Goal: Task Accomplishment & Management: Manage account settings

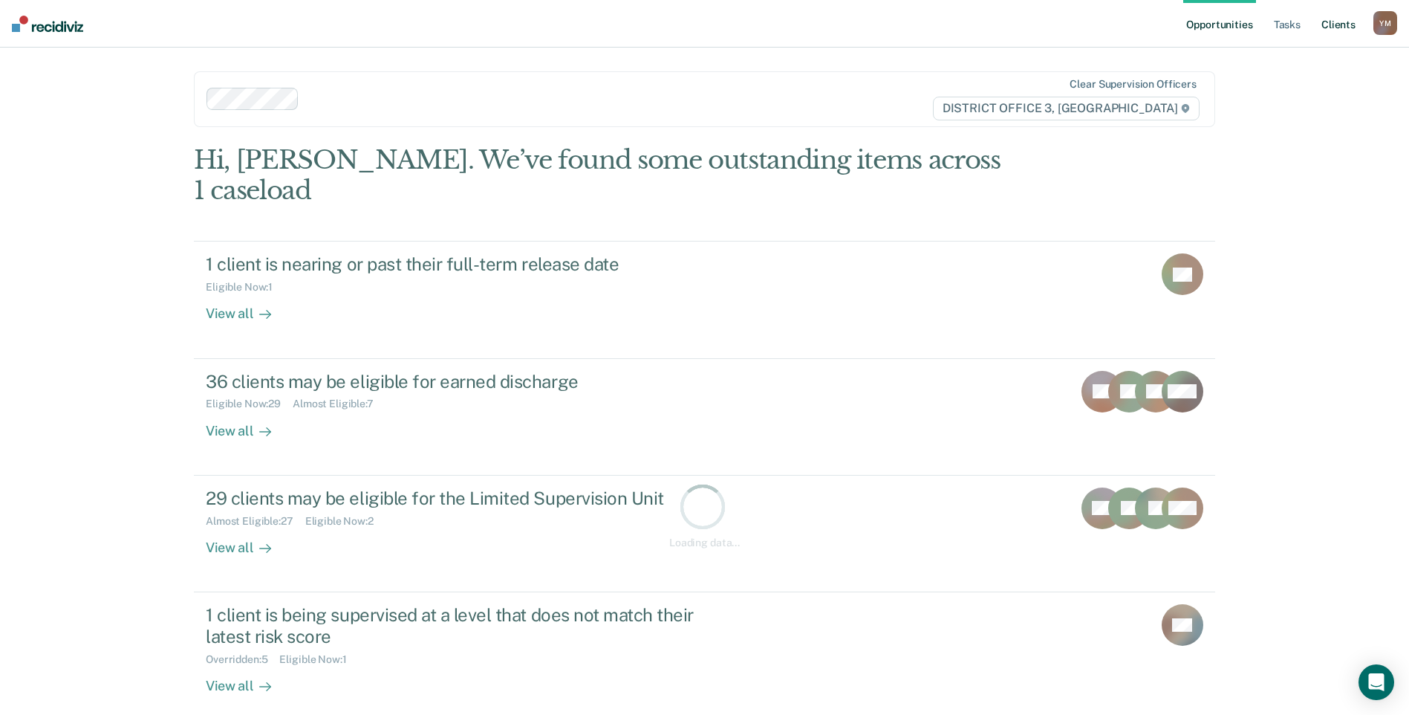
click at [1338, 16] on link "Client s" at bounding box center [1338, 24] width 40 height 48
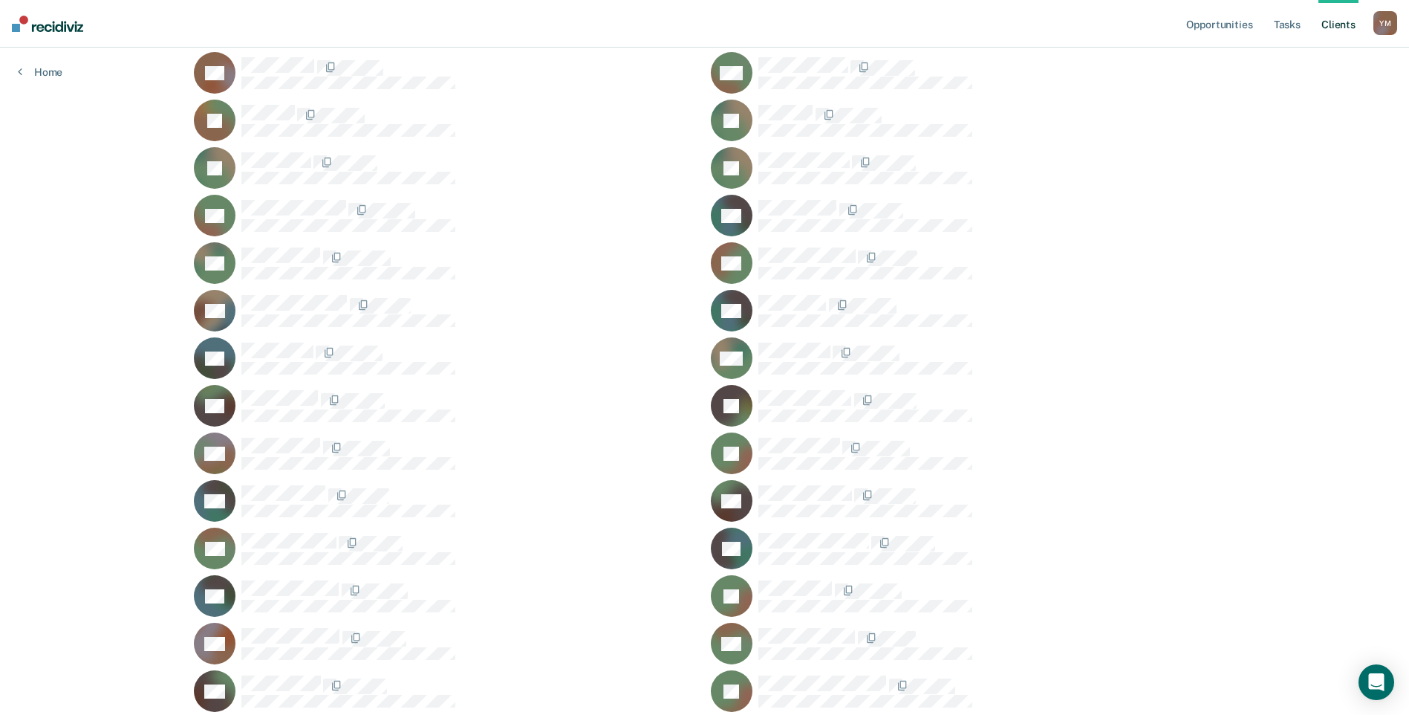
scroll to position [549, 0]
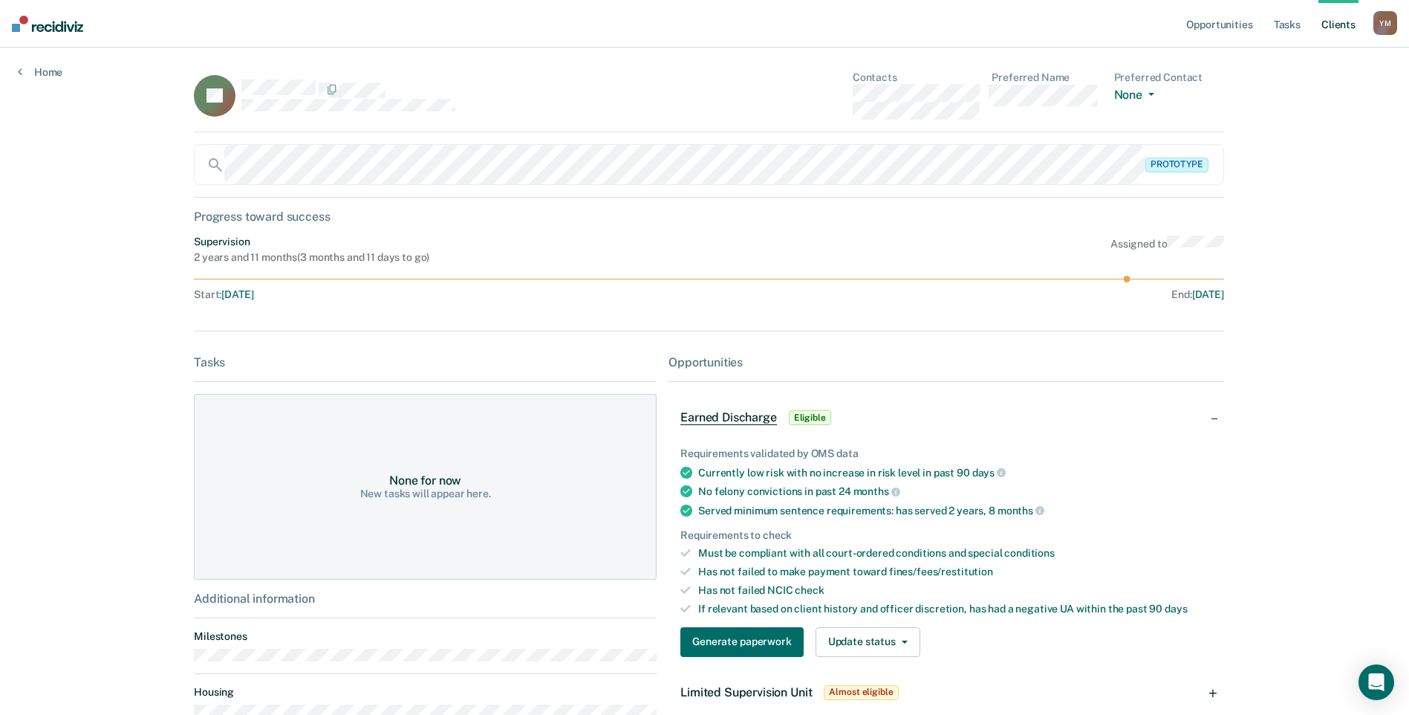
click at [118, 296] on div "Opportunities Tasks Client s [PERSON_NAME] Y M Profile How it works Log Out Hom…" at bounding box center [704, 452] width 1409 height 904
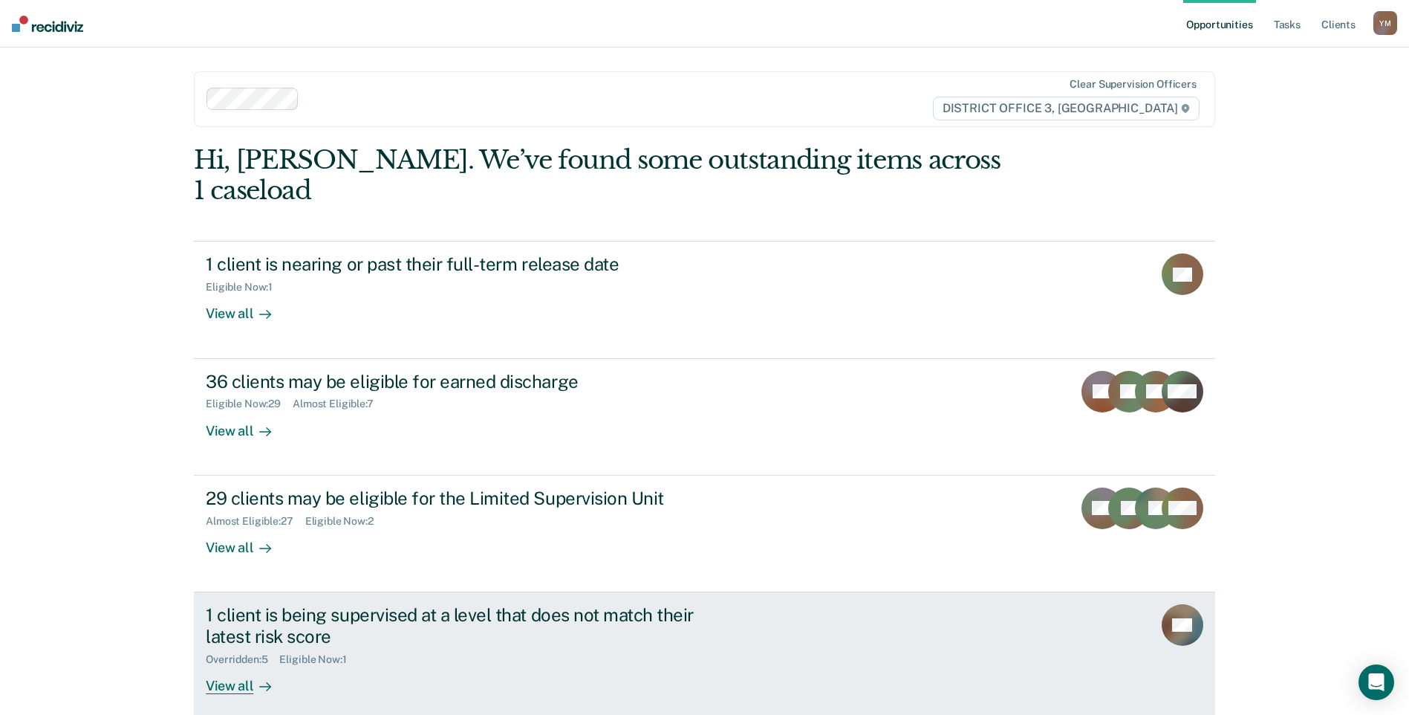
click at [392, 647] on div "Overridden : 5 Eligible Now : 1" at bounding box center [466, 656] width 521 height 19
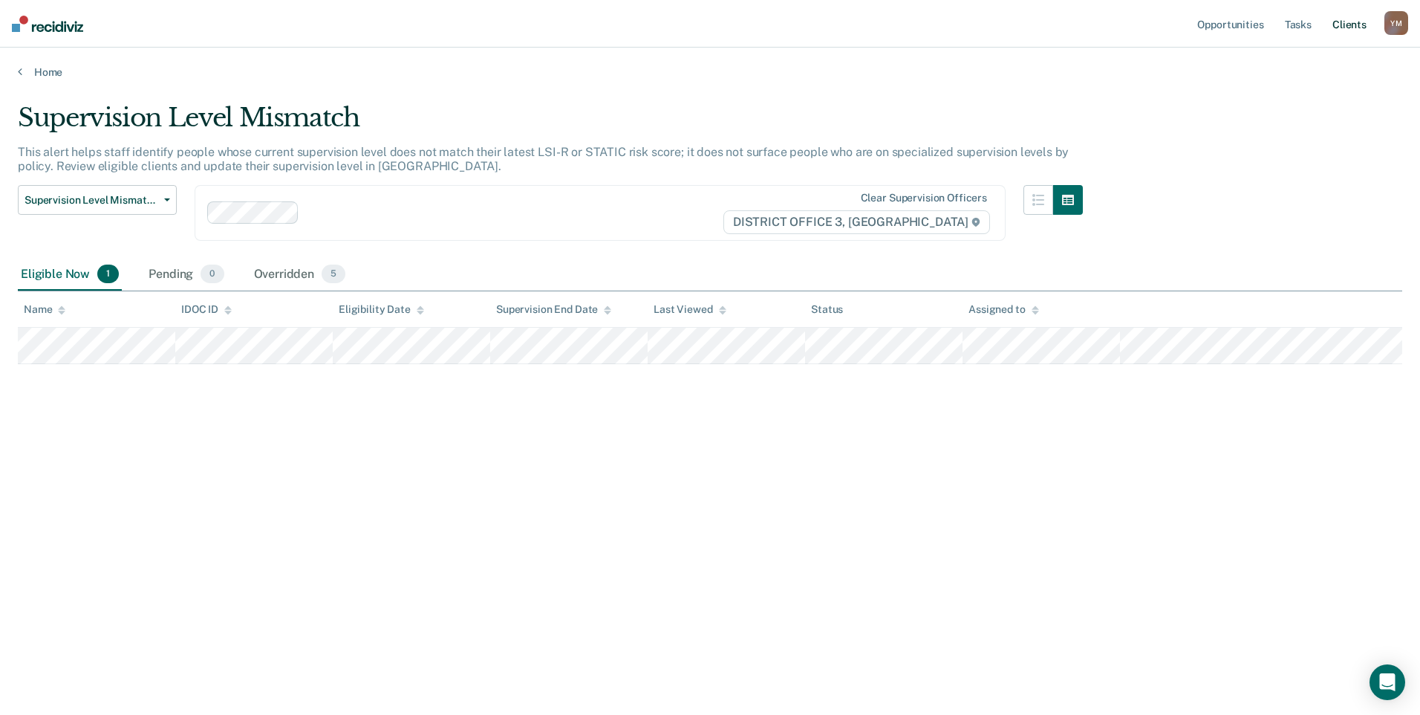
click at [1336, 23] on link "Client s" at bounding box center [1350, 24] width 40 height 48
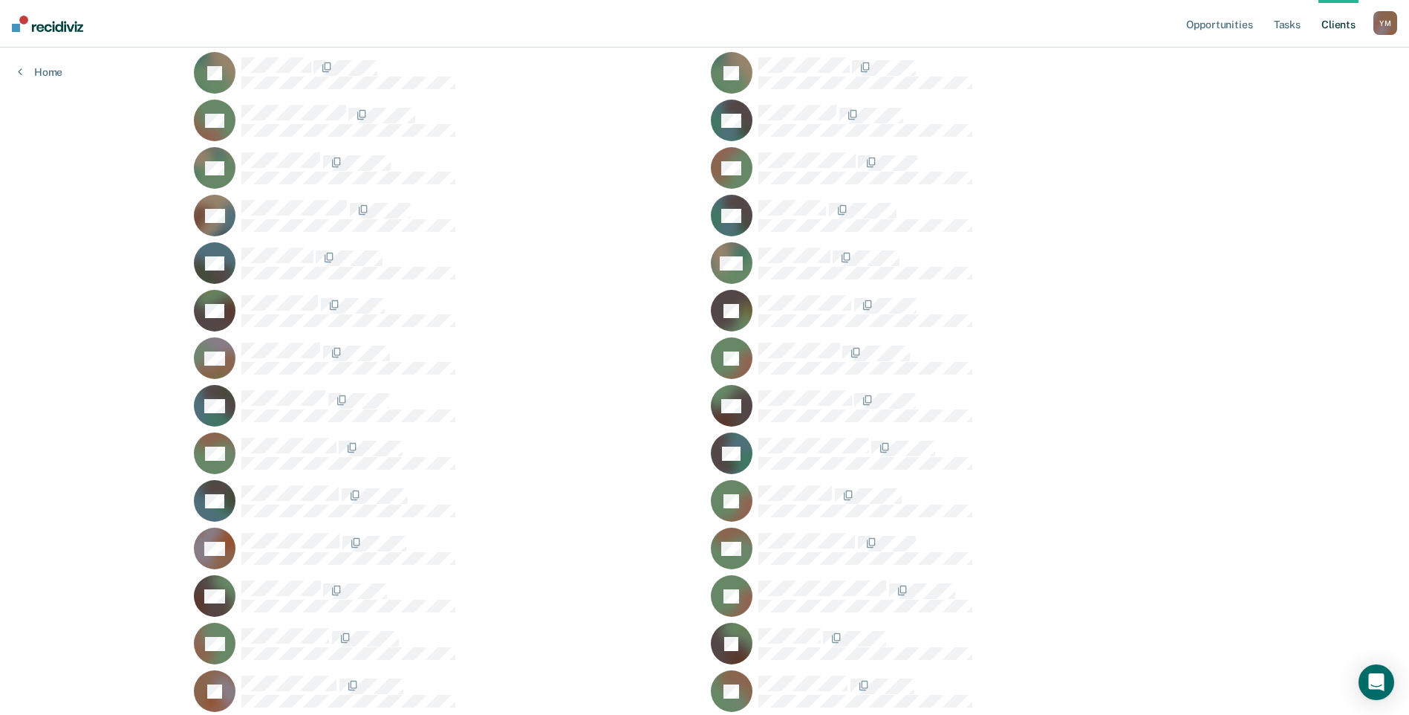
scroll to position [594, 0]
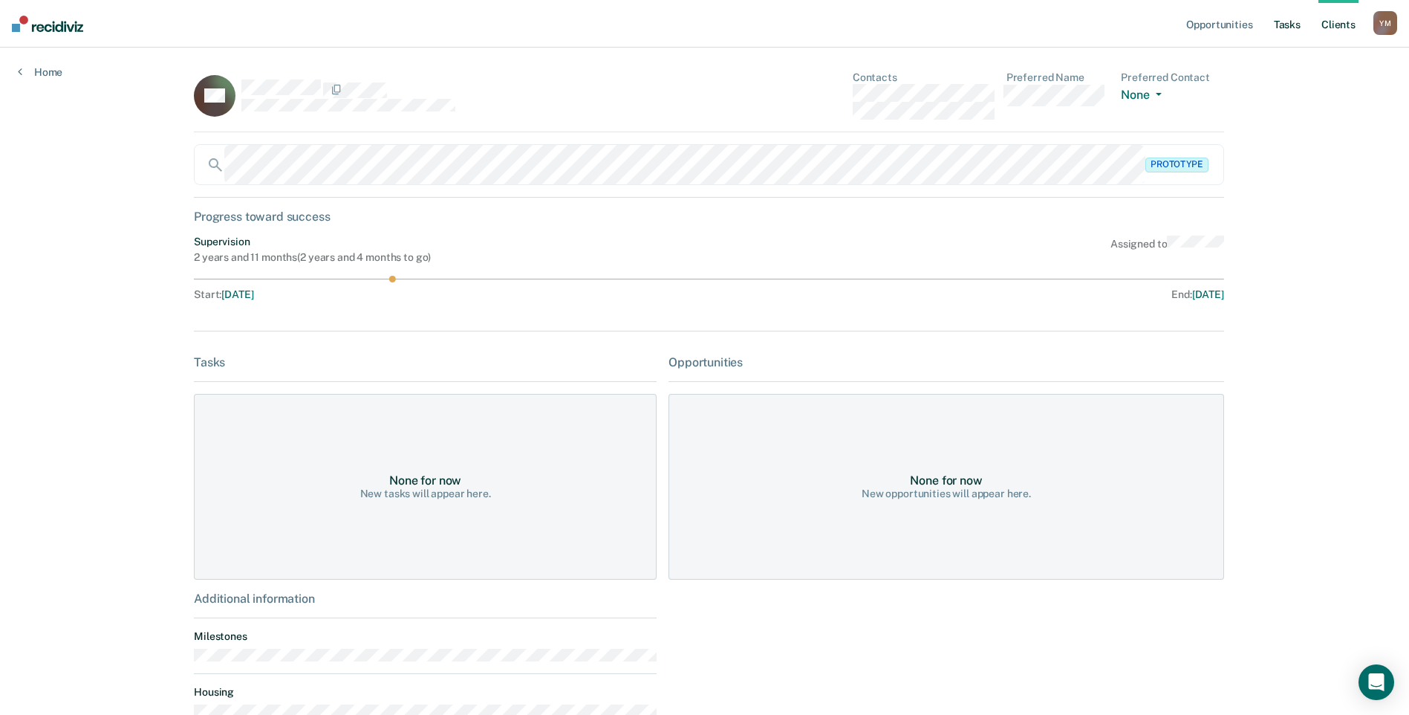
click at [1298, 22] on link "Tasks" at bounding box center [1287, 24] width 33 height 48
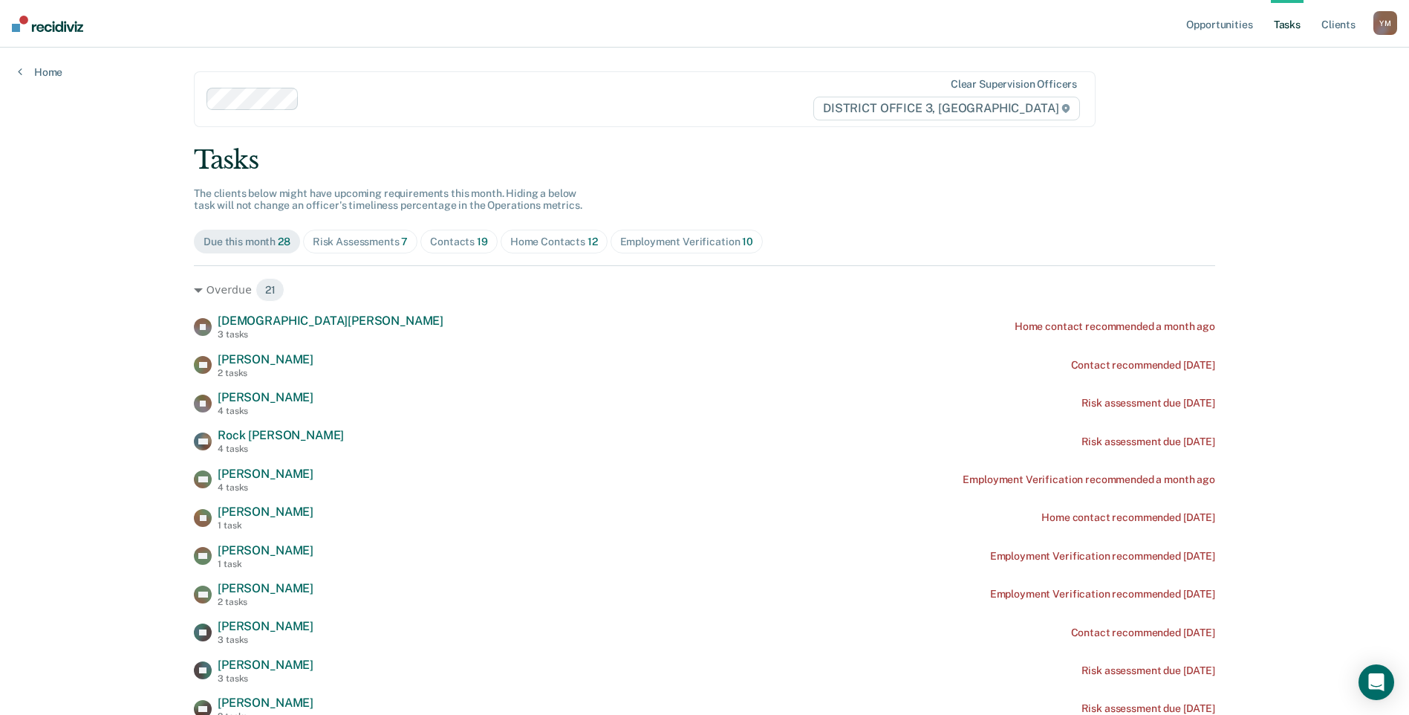
click at [430, 241] on div "Contacts 19" at bounding box center [459, 241] width 58 height 13
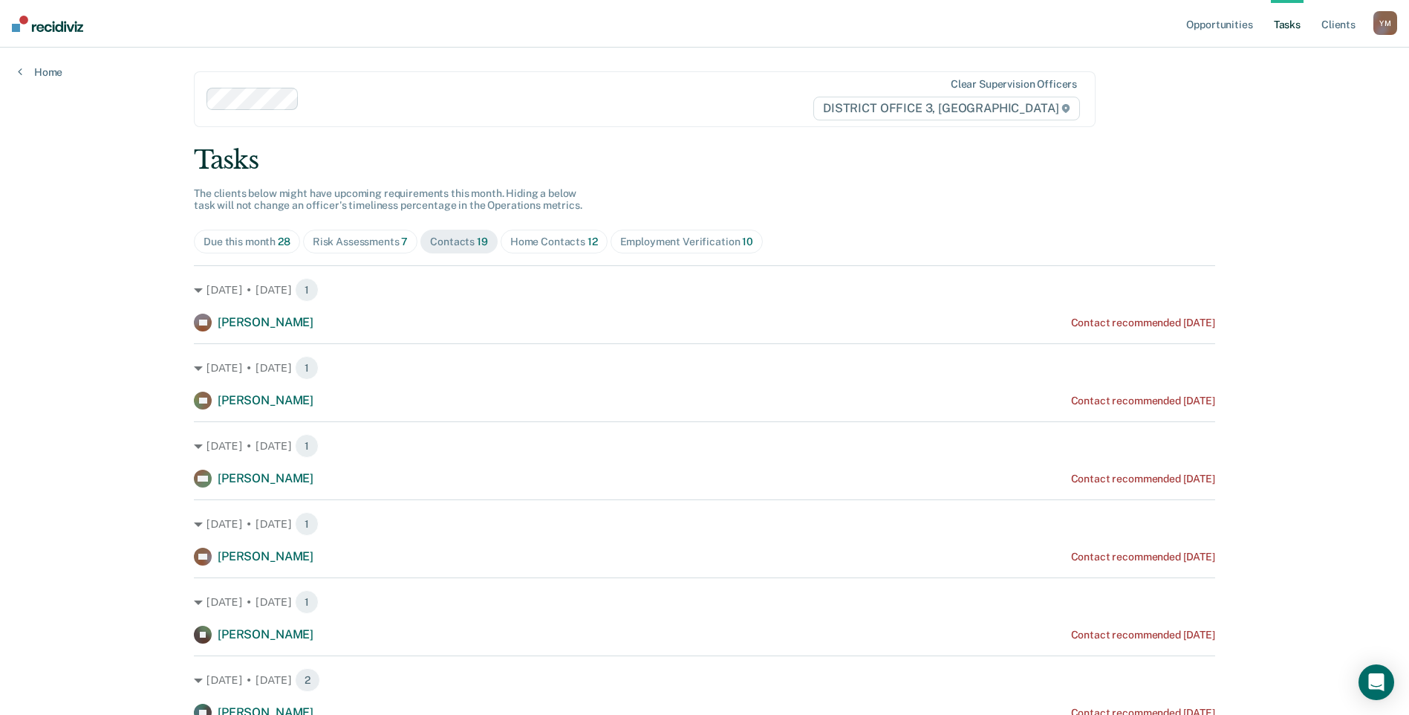
click at [249, 409] on div "FO Francisco Olivarez" at bounding box center [254, 400] width 120 height 18
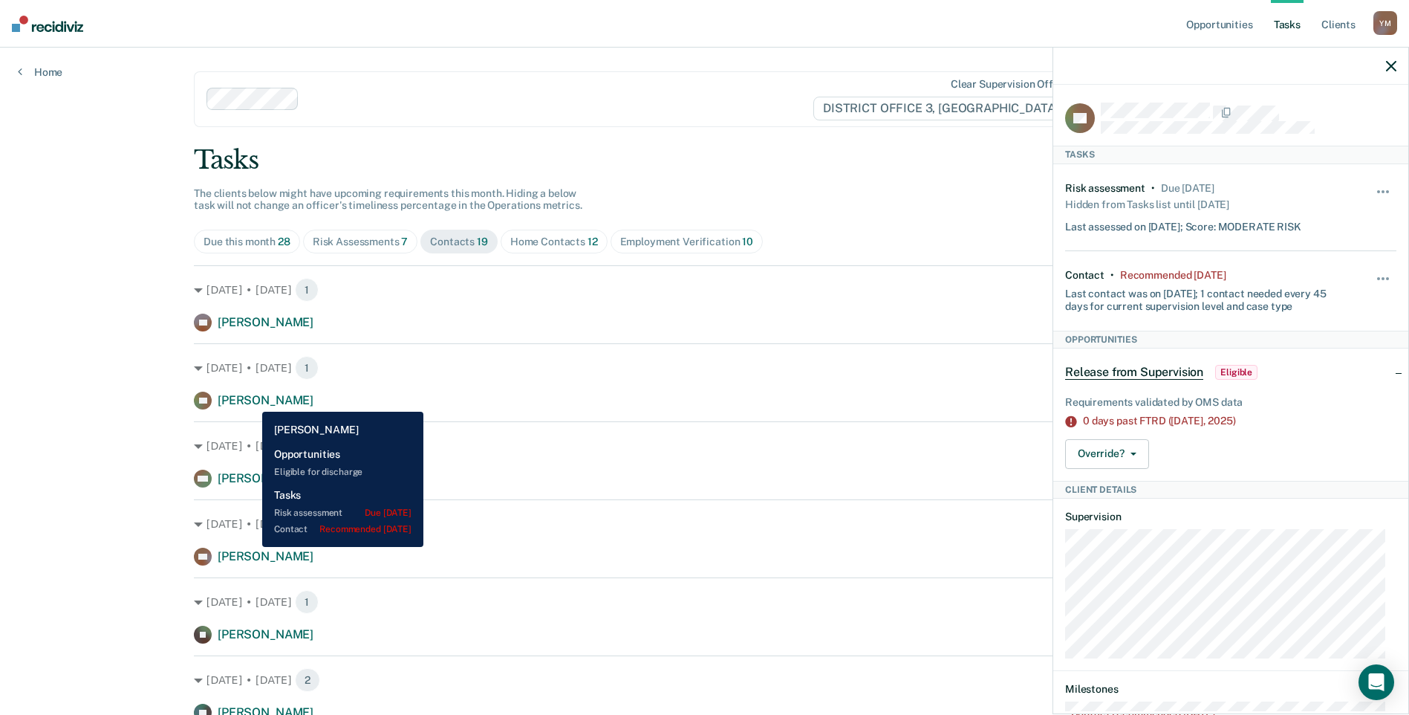
click at [251, 400] on span "Francisco Olivarez" at bounding box center [266, 400] width 96 height 14
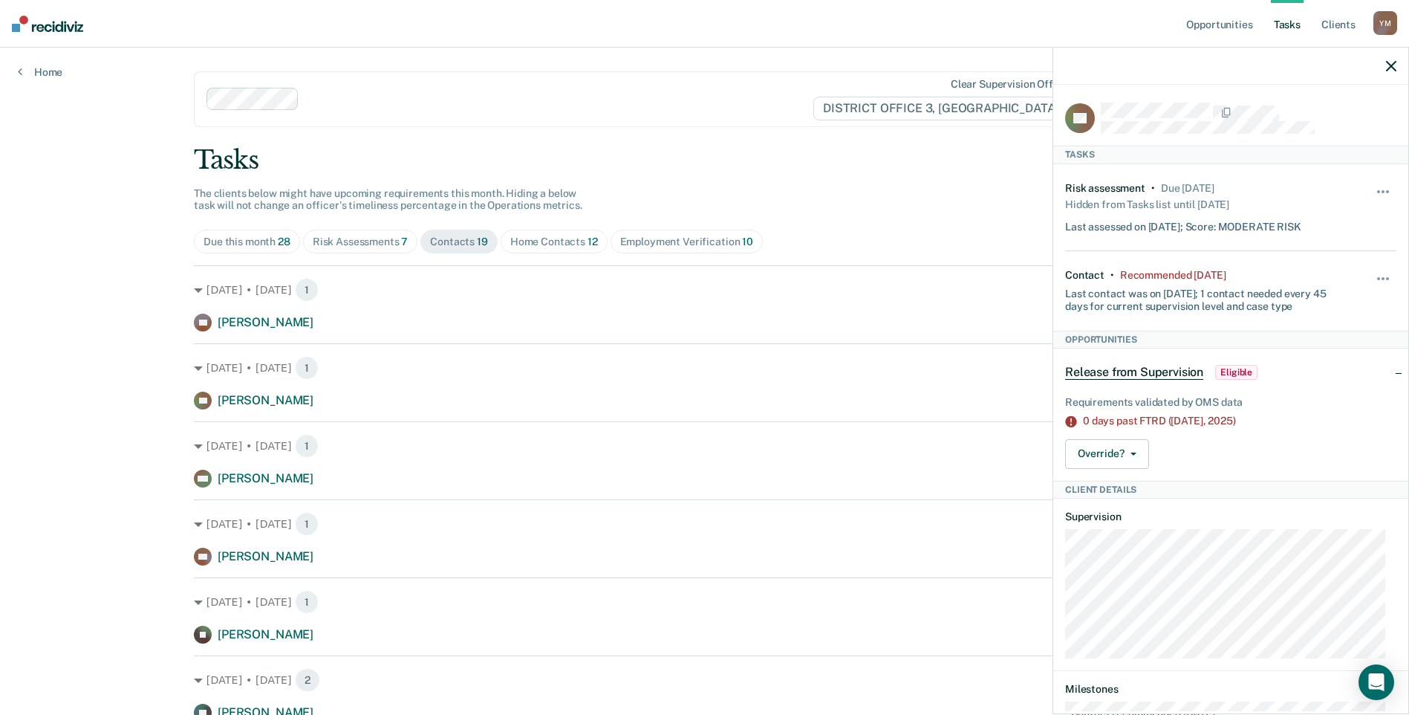
click at [1395, 68] on icon "button" at bounding box center [1391, 66] width 10 height 10
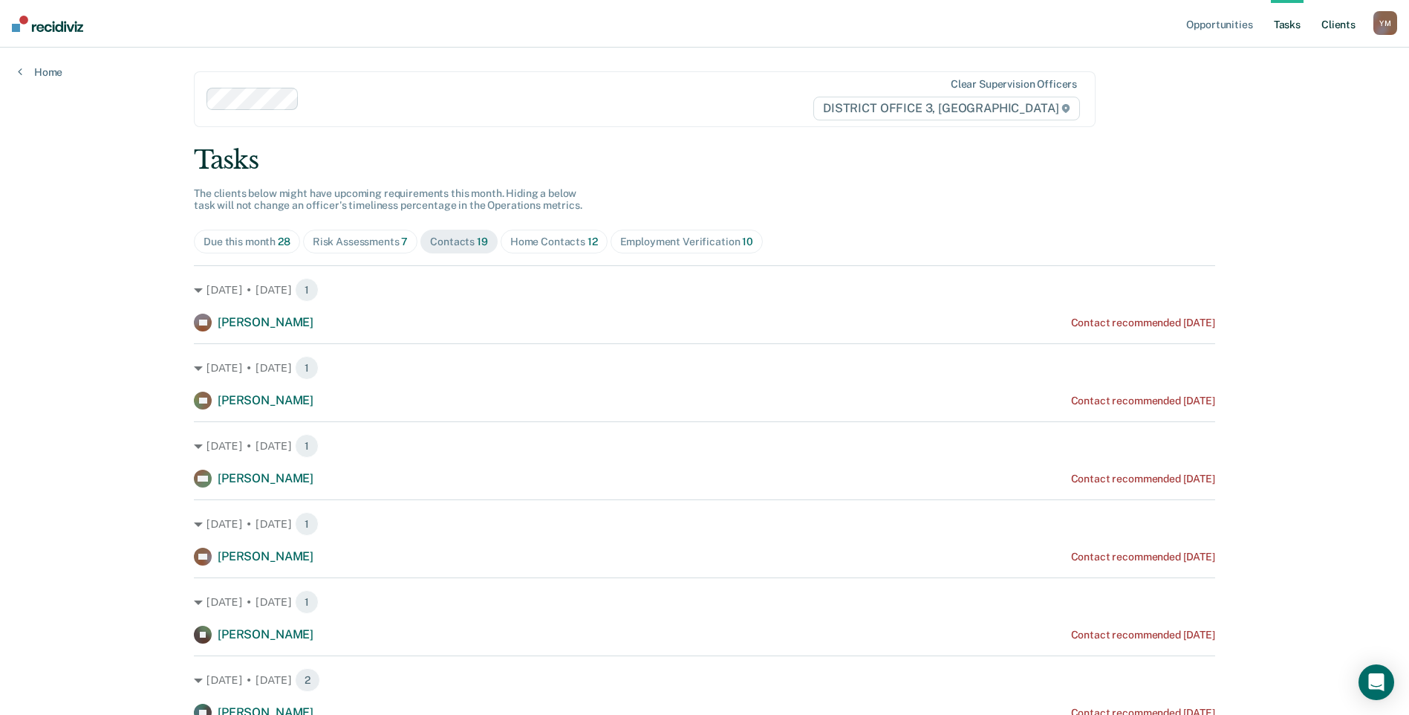
click at [1324, 24] on link "Client s" at bounding box center [1338, 24] width 40 height 48
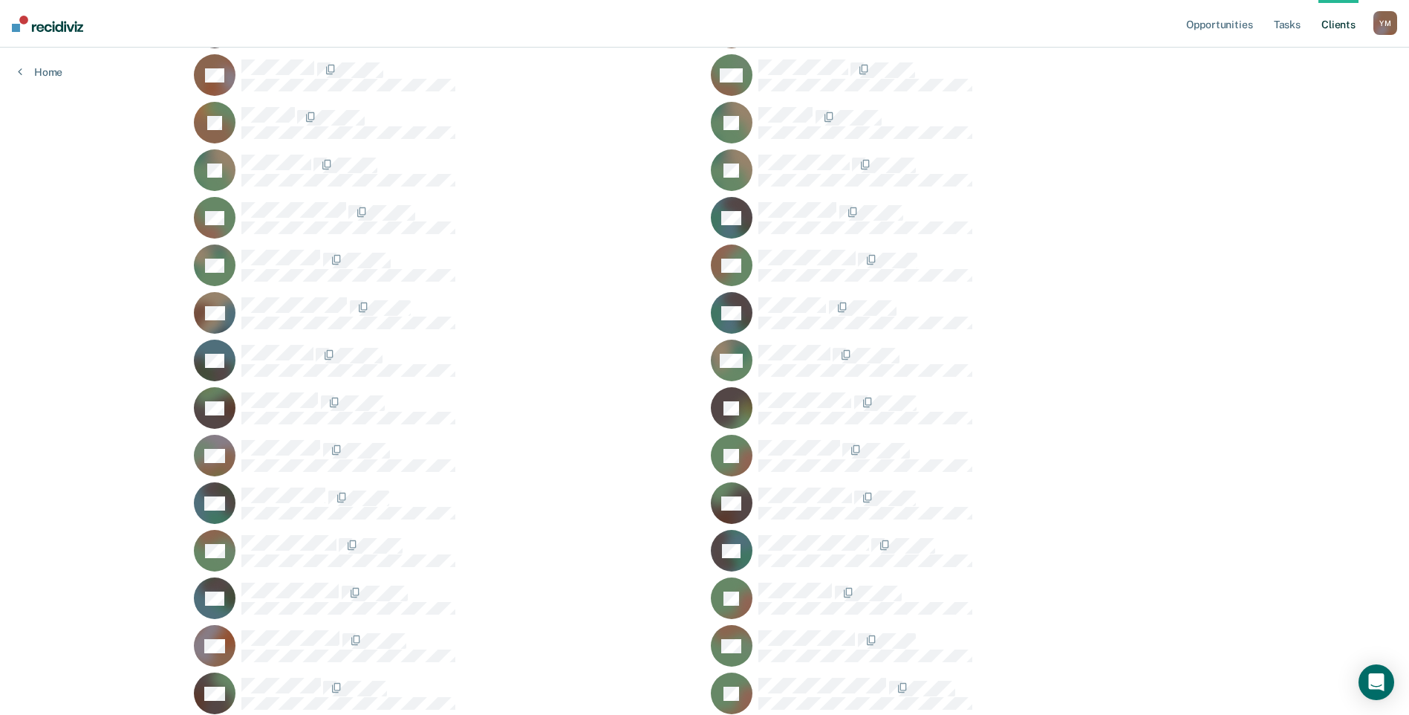
scroll to position [743, 0]
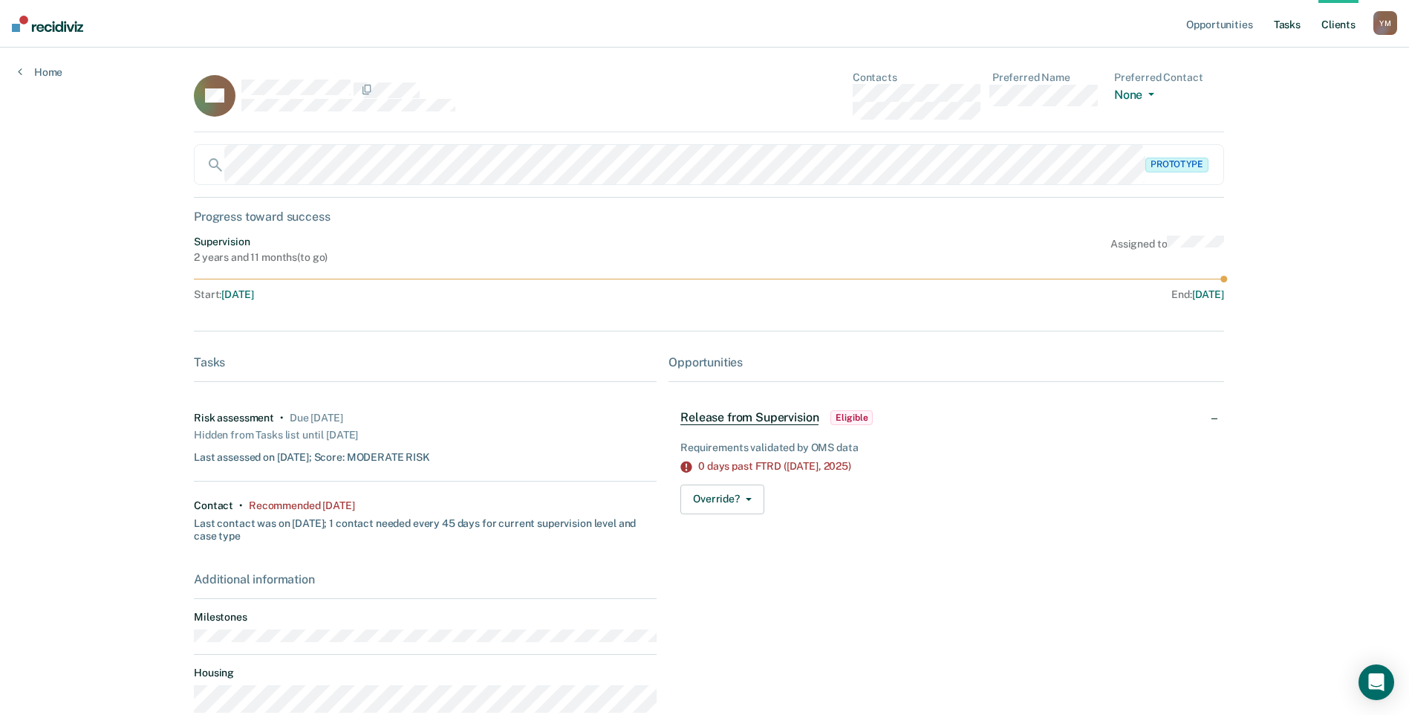
click at [1293, 25] on link "Tasks" at bounding box center [1287, 24] width 33 height 48
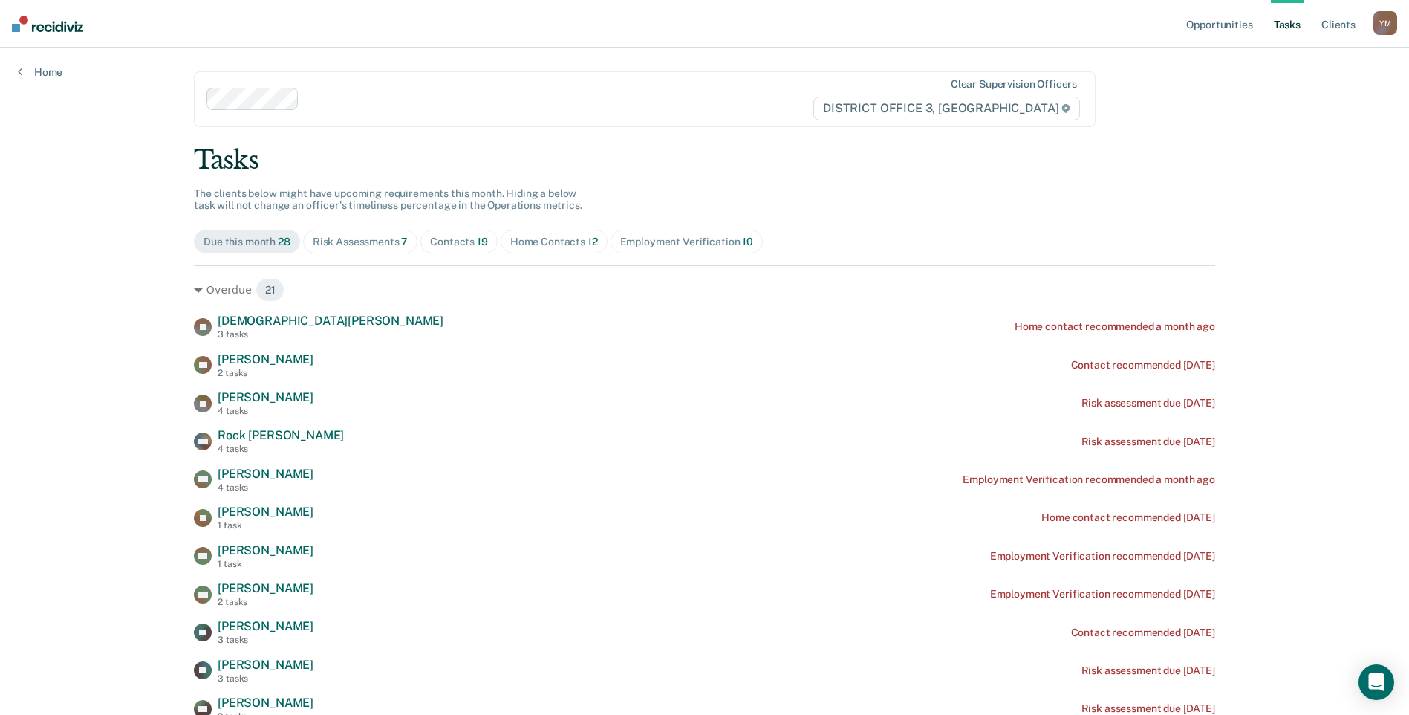
click at [451, 239] on div "Contacts 19" at bounding box center [459, 241] width 58 height 13
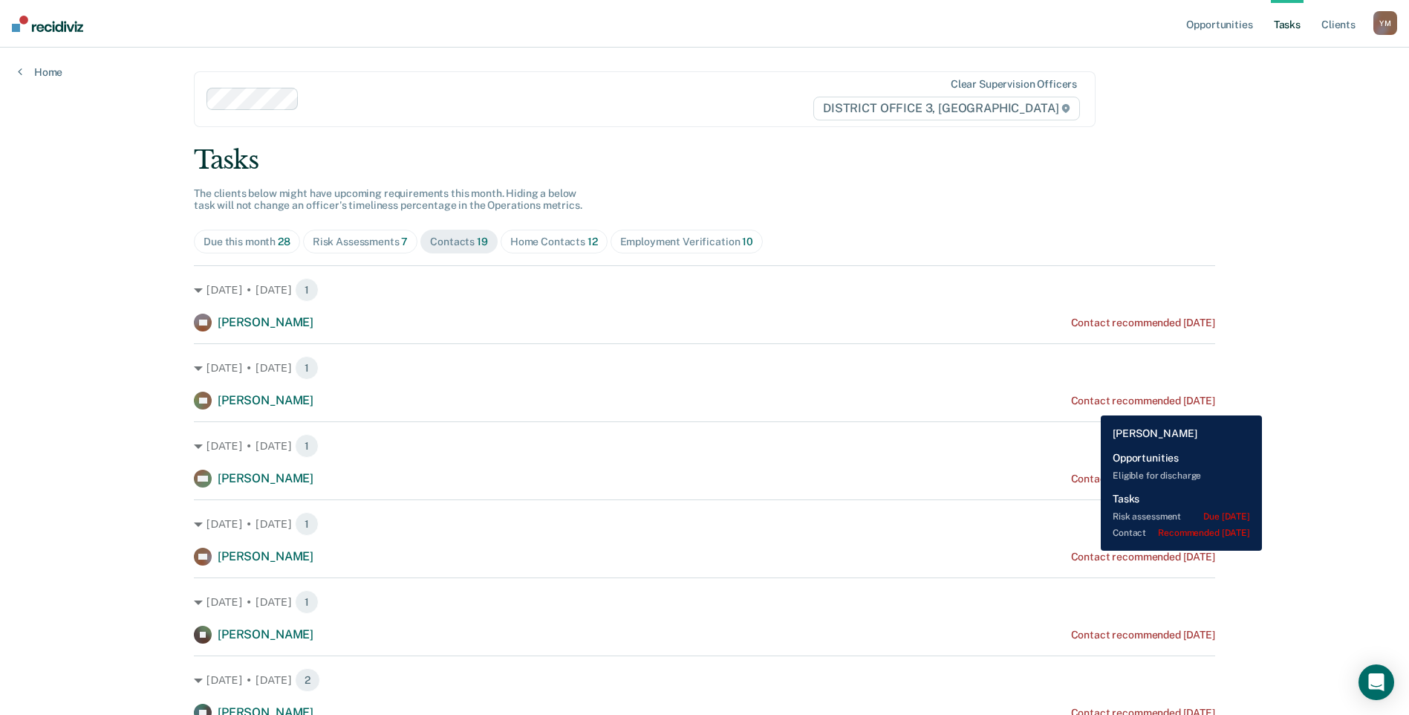
click at [1090, 404] on div "Contact recommended 10 days ago" at bounding box center [1143, 400] width 144 height 13
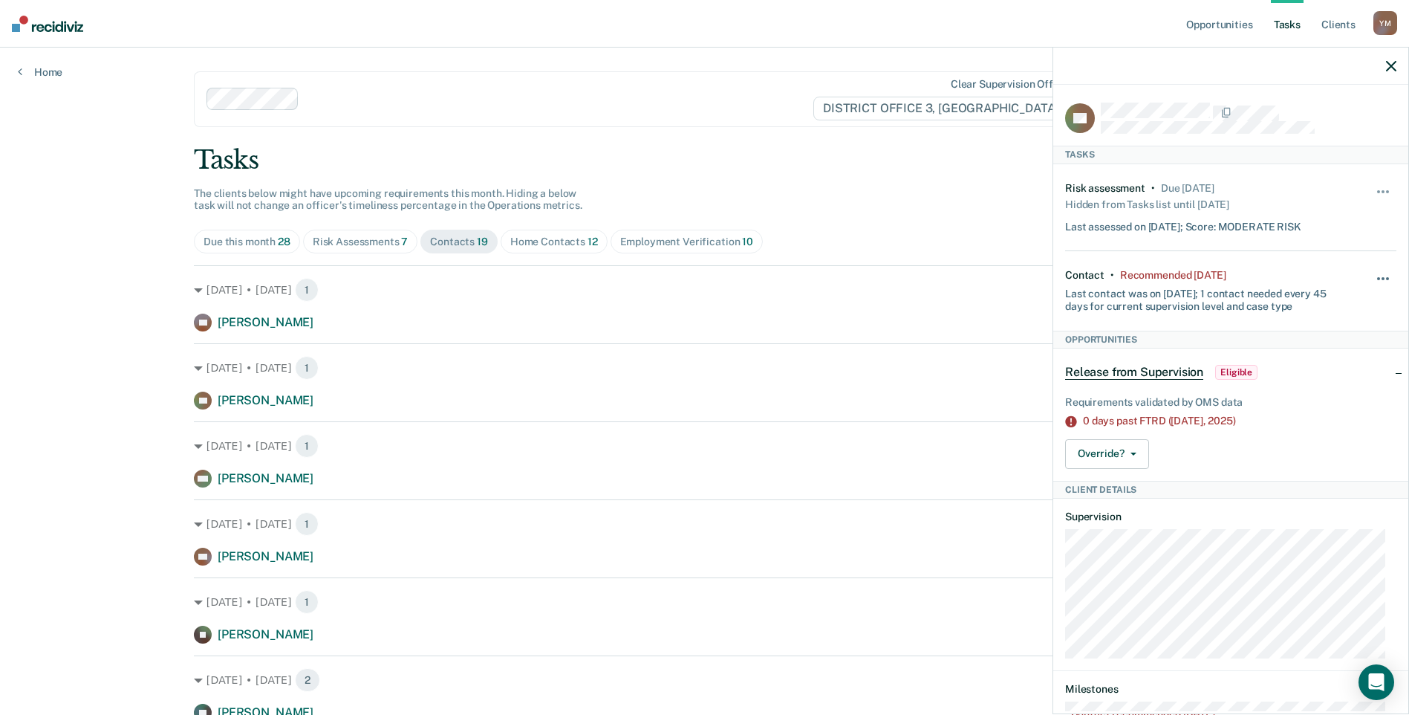
click at [1371, 280] on button "button" at bounding box center [1383, 286] width 25 height 24
click at [1331, 367] on button "30 days" at bounding box center [1342, 374] width 107 height 24
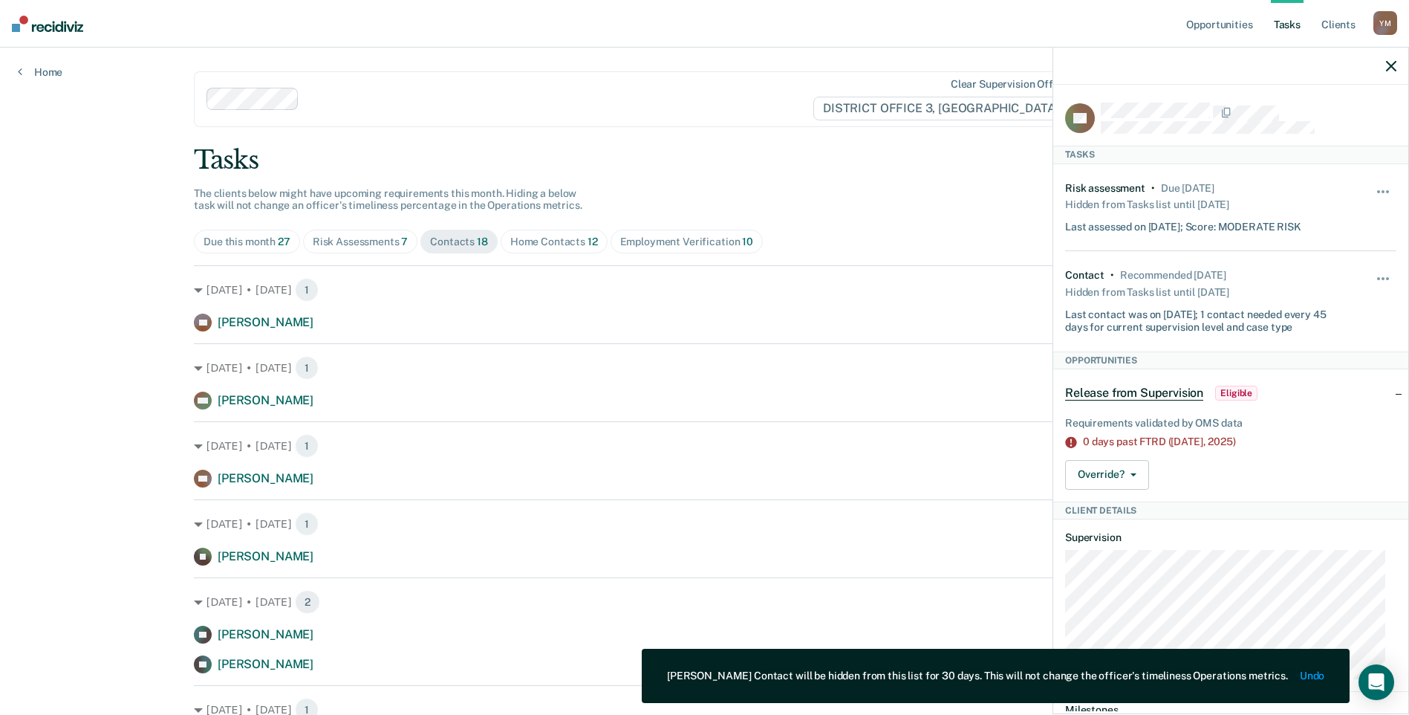
click at [1382, 68] on div at bounding box center [1230, 66] width 355 height 37
click at [1385, 67] on div at bounding box center [1230, 66] width 355 height 37
click at [1391, 65] on icon "button" at bounding box center [1391, 66] width 10 height 10
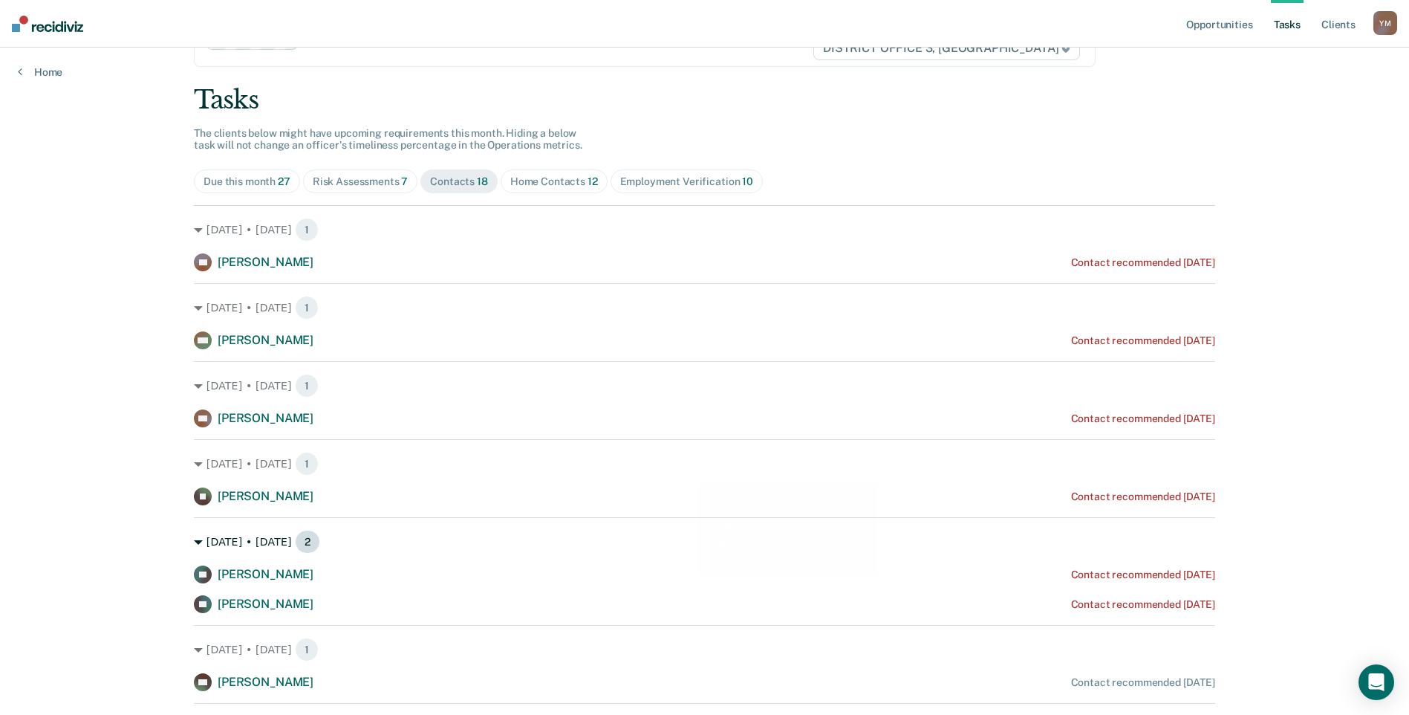
scroll to position [149, 0]
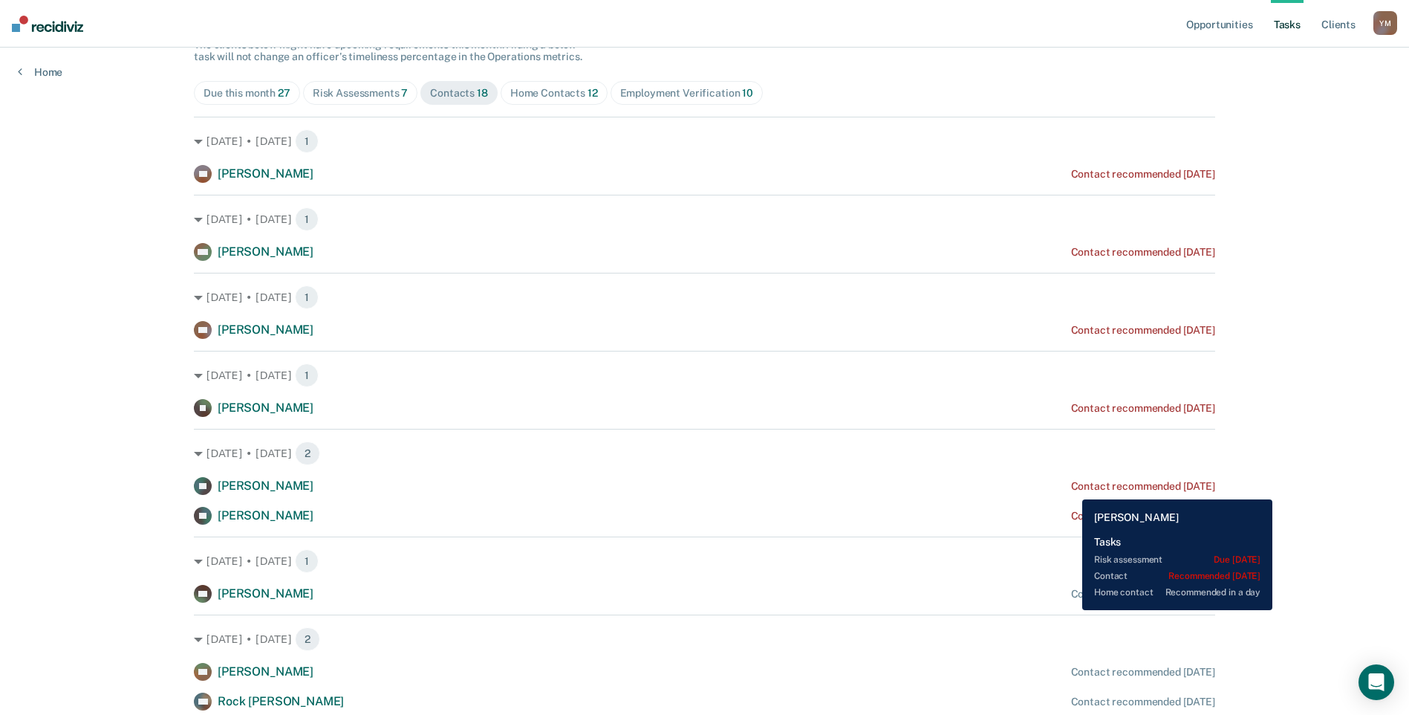
click at [1071, 488] on div "Contact recommended 2 days ago" at bounding box center [1143, 486] width 144 height 13
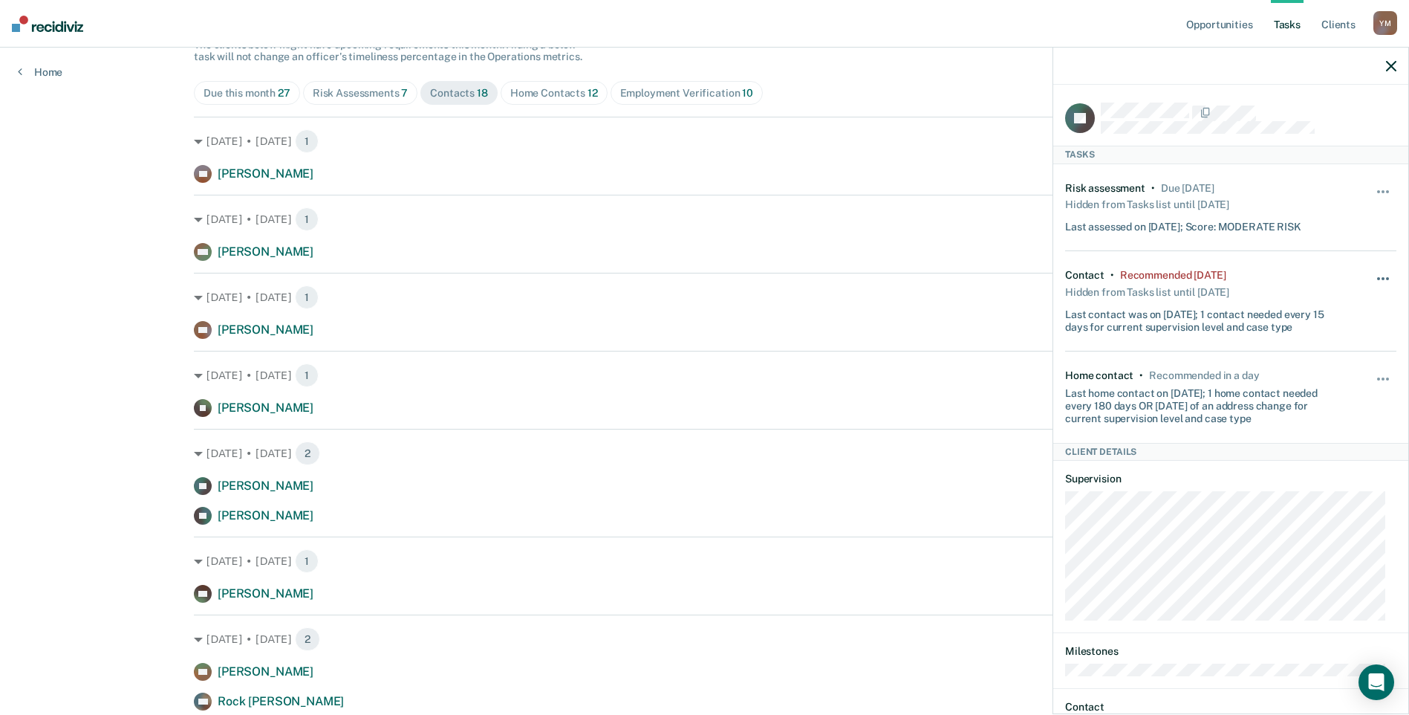
click at [1371, 277] on button "button" at bounding box center [1383, 286] width 25 height 24
click at [1304, 352] on button "7 days" at bounding box center [1342, 350] width 107 height 24
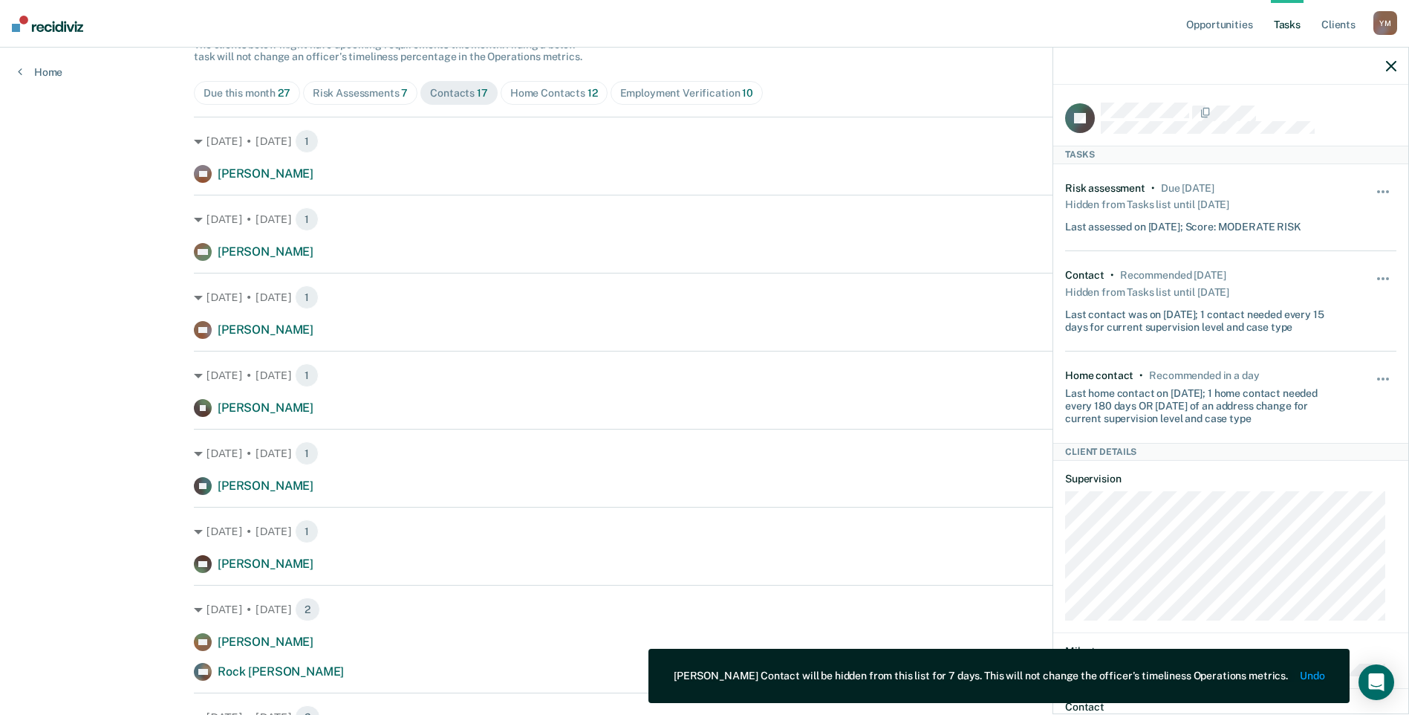
click at [1394, 69] on icon "button" at bounding box center [1391, 66] width 10 height 10
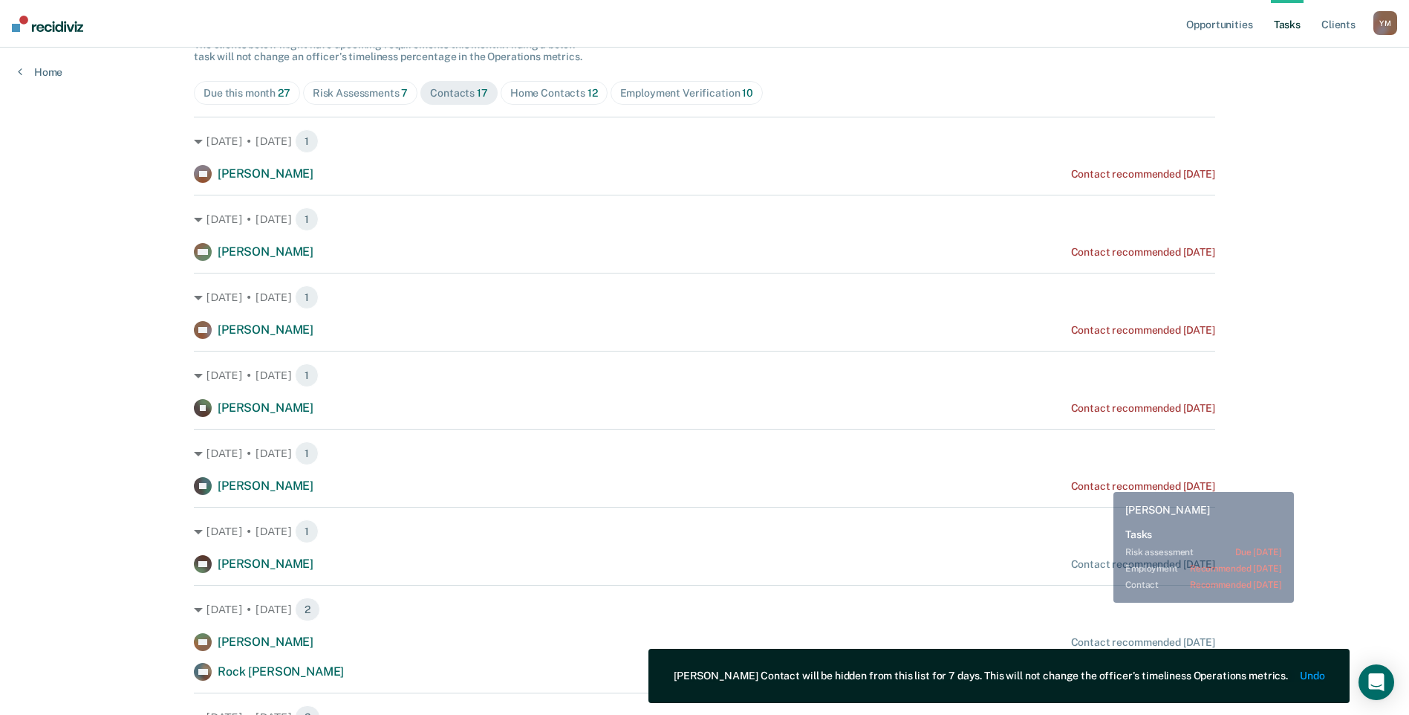
click at [1102, 481] on div "Contact recommended 2 days ago" at bounding box center [1143, 486] width 144 height 13
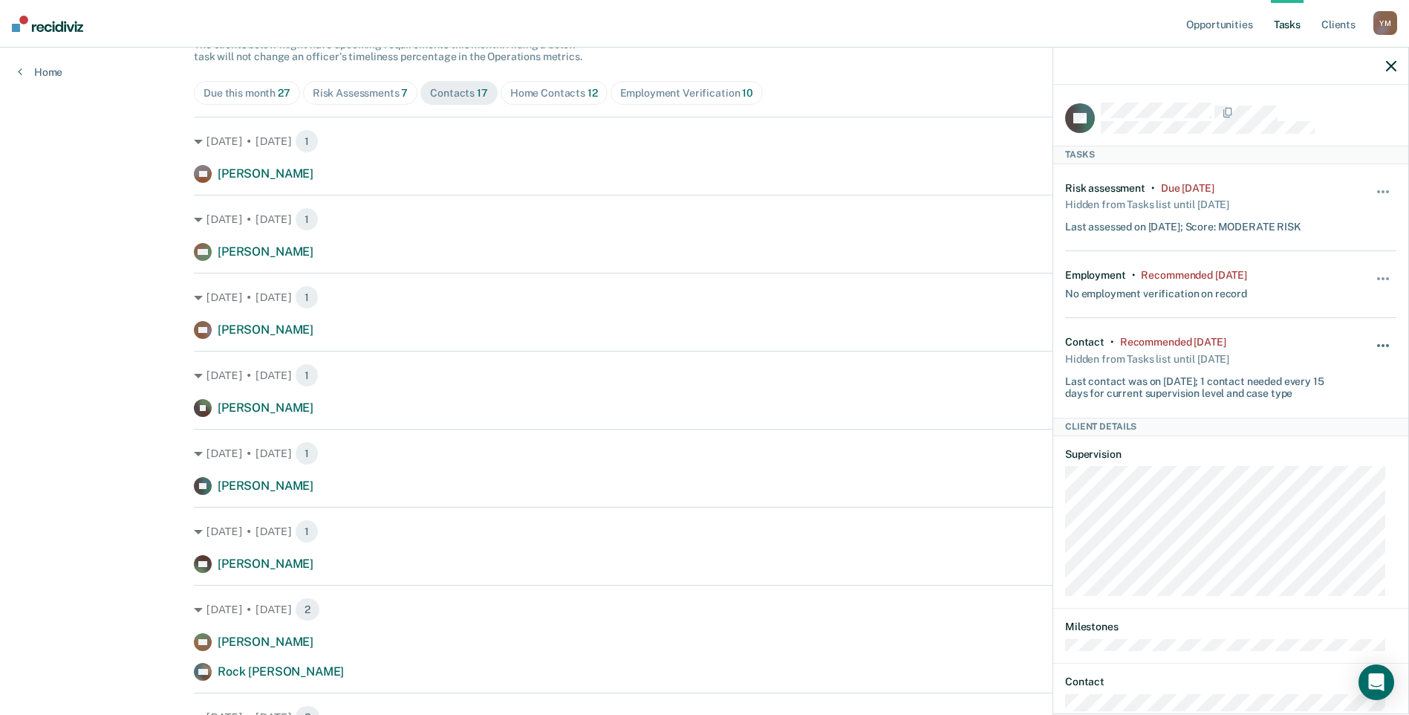
click at [1375, 341] on button "button" at bounding box center [1383, 353] width 25 height 24
click at [1318, 417] on button "7 days" at bounding box center [1342, 416] width 107 height 24
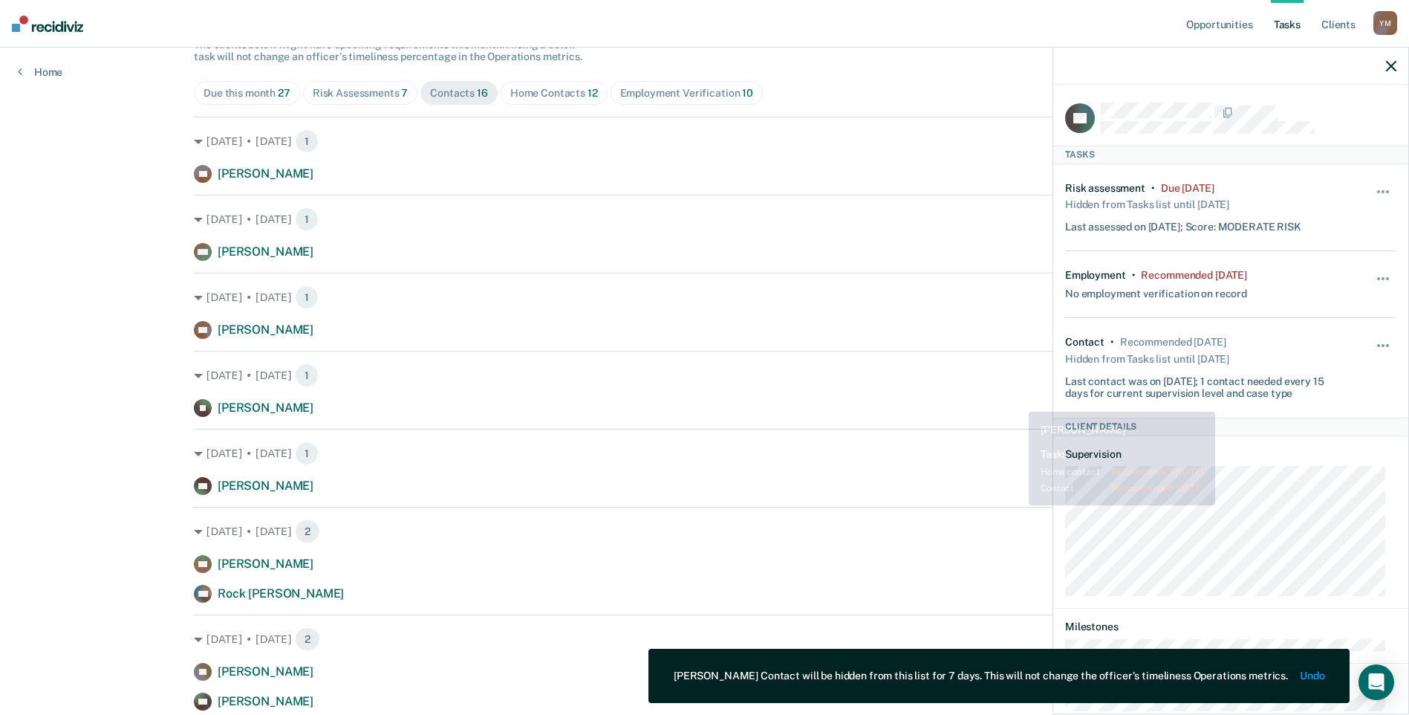
click at [928, 396] on div "Aug. 21 • Thursday 1 DI David Inda Contact recommended 4 days ago" at bounding box center [704, 384] width 1021 height 66
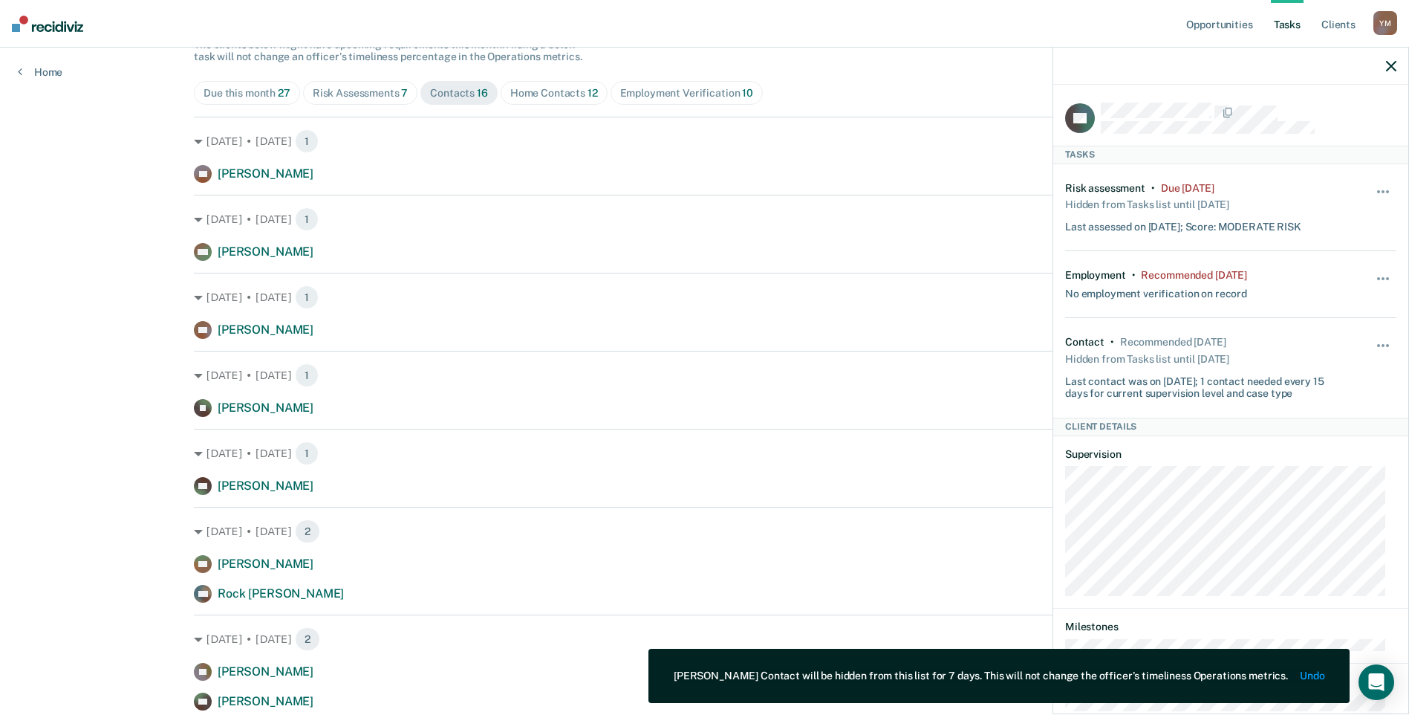
click at [1391, 65] on icon "button" at bounding box center [1391, 66] width 10 height 10
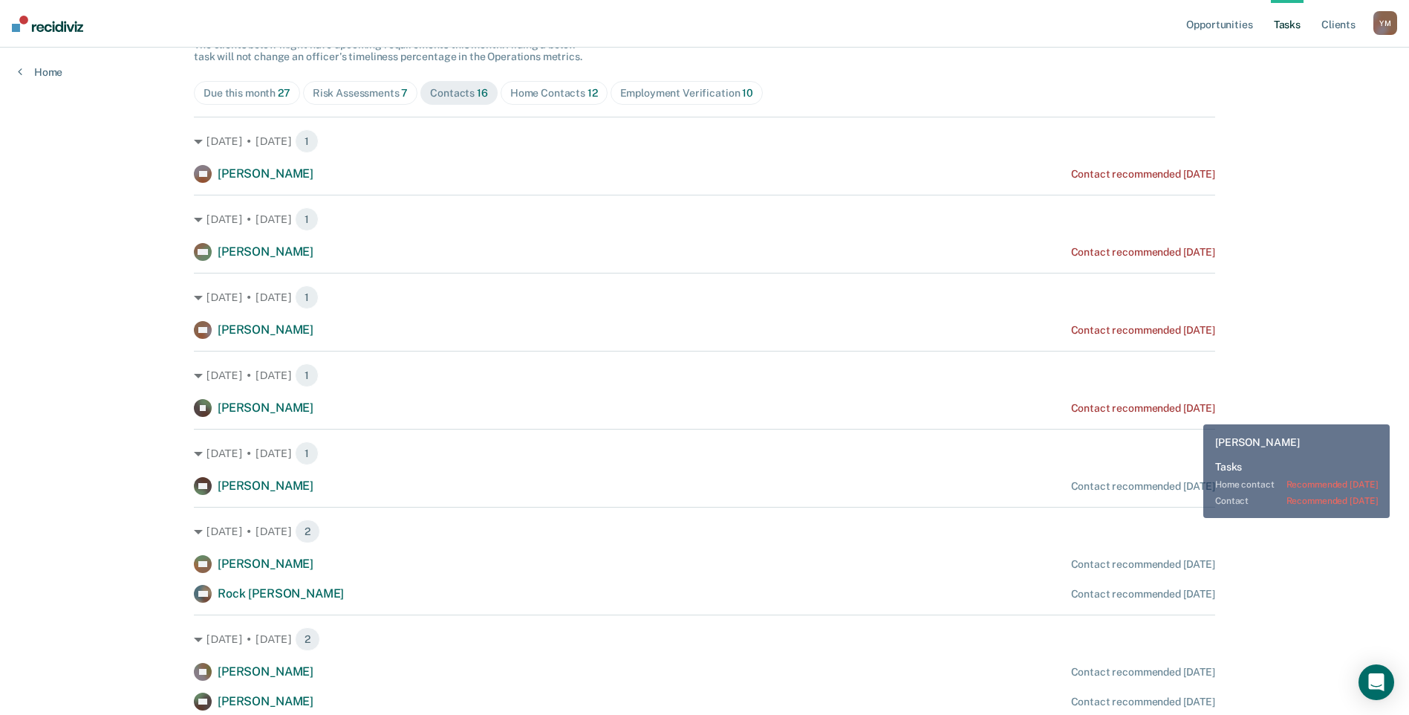
click at [1190, 414] on div "DI David Inda Contact recommended 4 days ago" at bounding box center [704, 408] width 1021 height 18
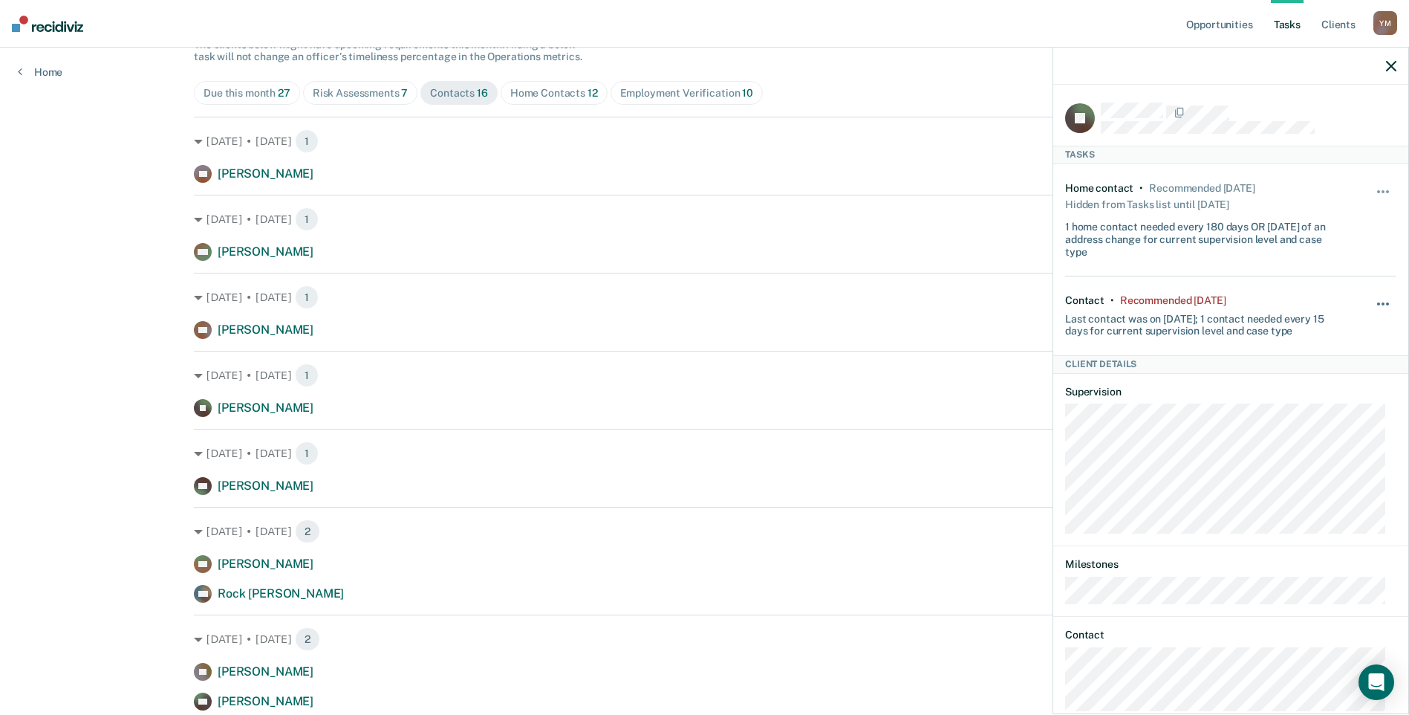
click at [1382, 302] on span "button" at bounding box center [1383, 303] width 3 height 3
click at [1306, 366] on button "7 days" at bounding box center [1342, 374] width 107 height 24
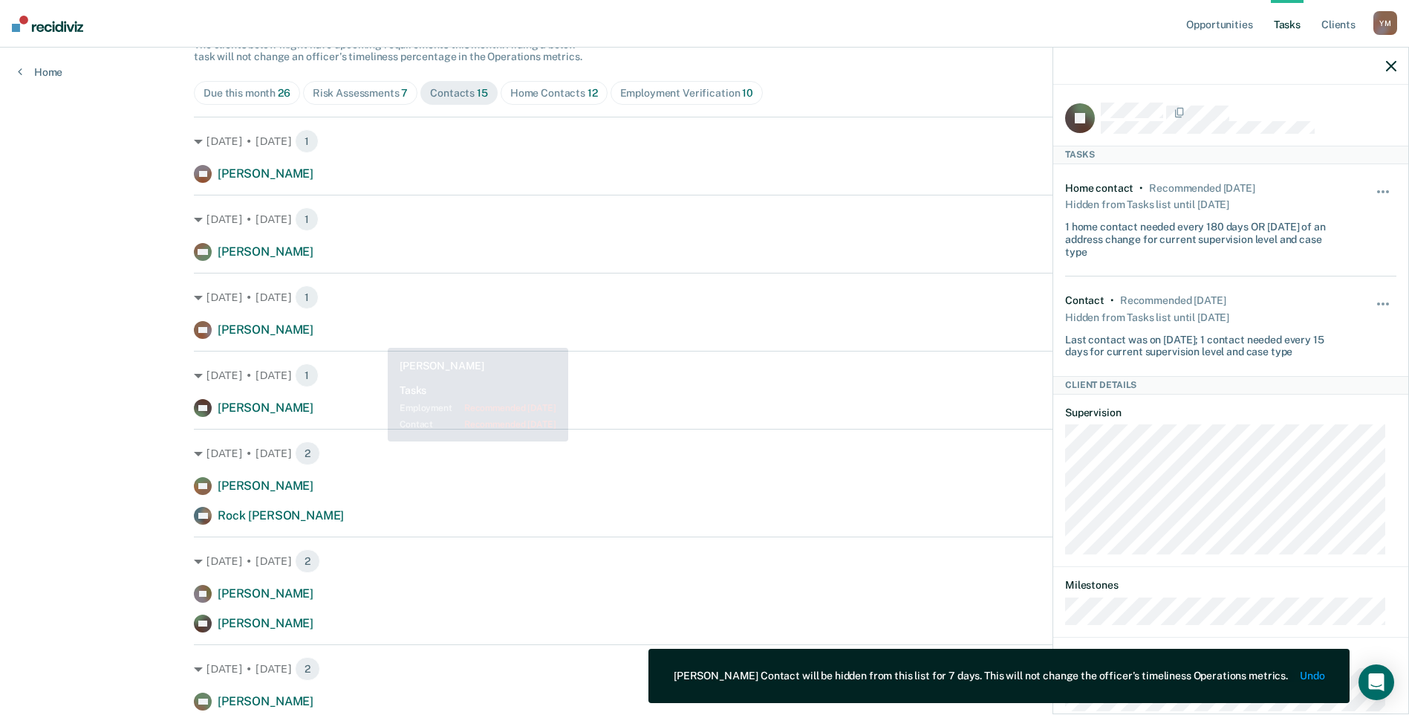
click at [386, 353] on div "Sep. 3 • Wednesday 1 MB Michael Bullard Contact recommended in 9 days" at bounding box center [704, 384] width 1021 height 66
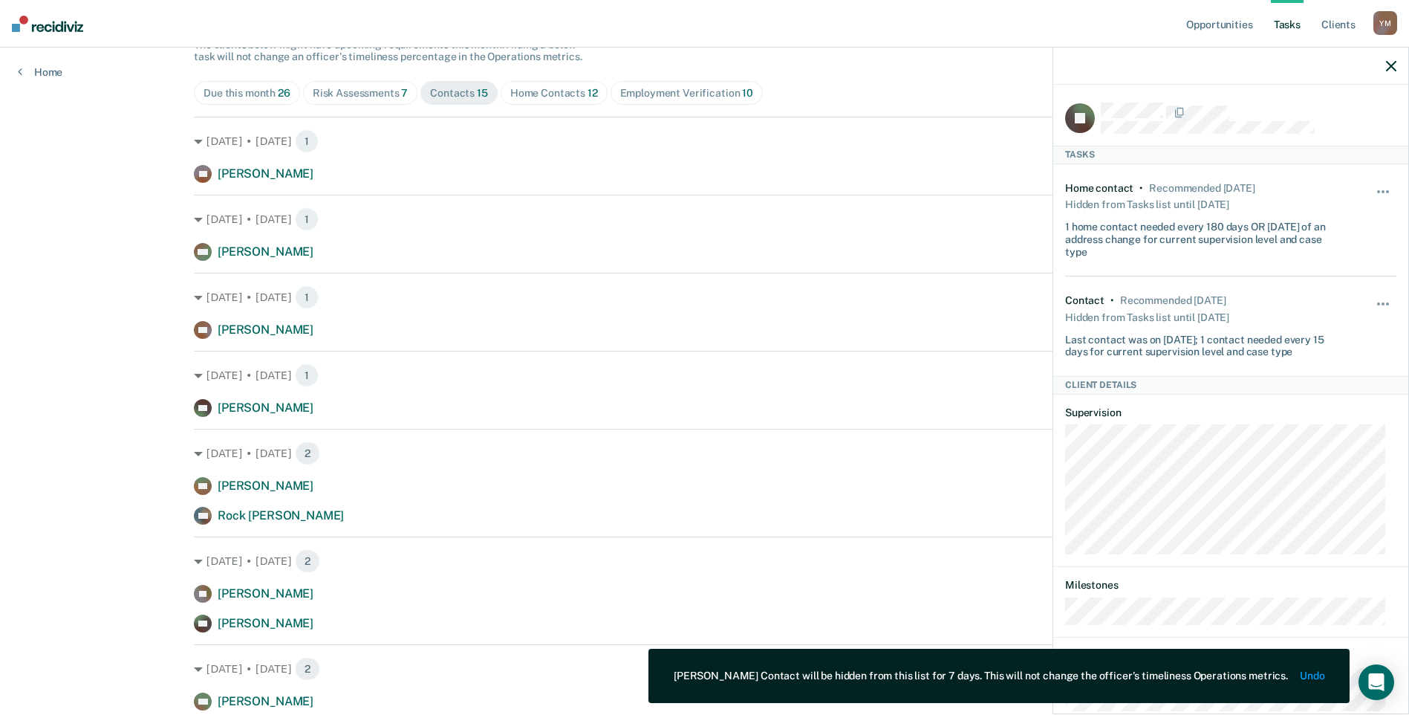
click at [1390, 66] on icon "button" at bounding box center [1391, 66] width 10 height 10
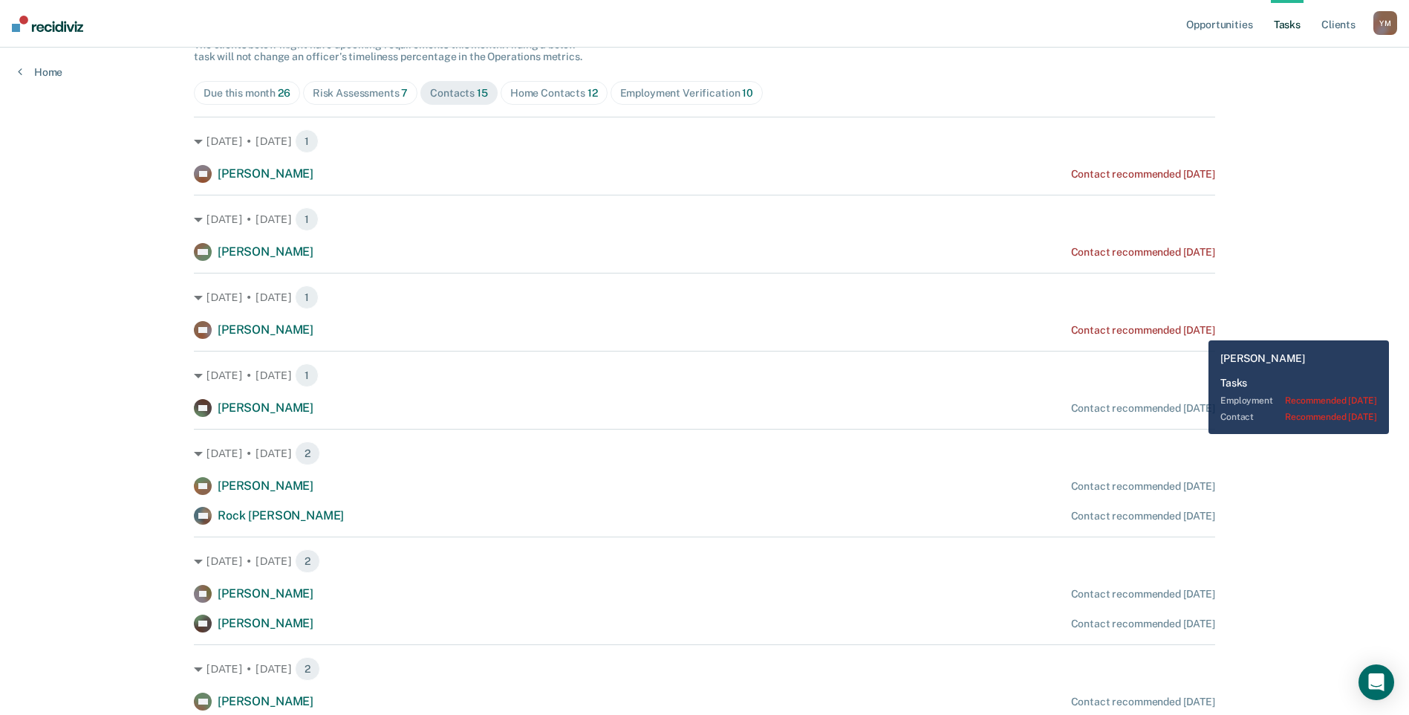
click at [1196, 330] on div "Contact recommended 5 days ago" at bounding box center [1143, 330] width 144 height 13
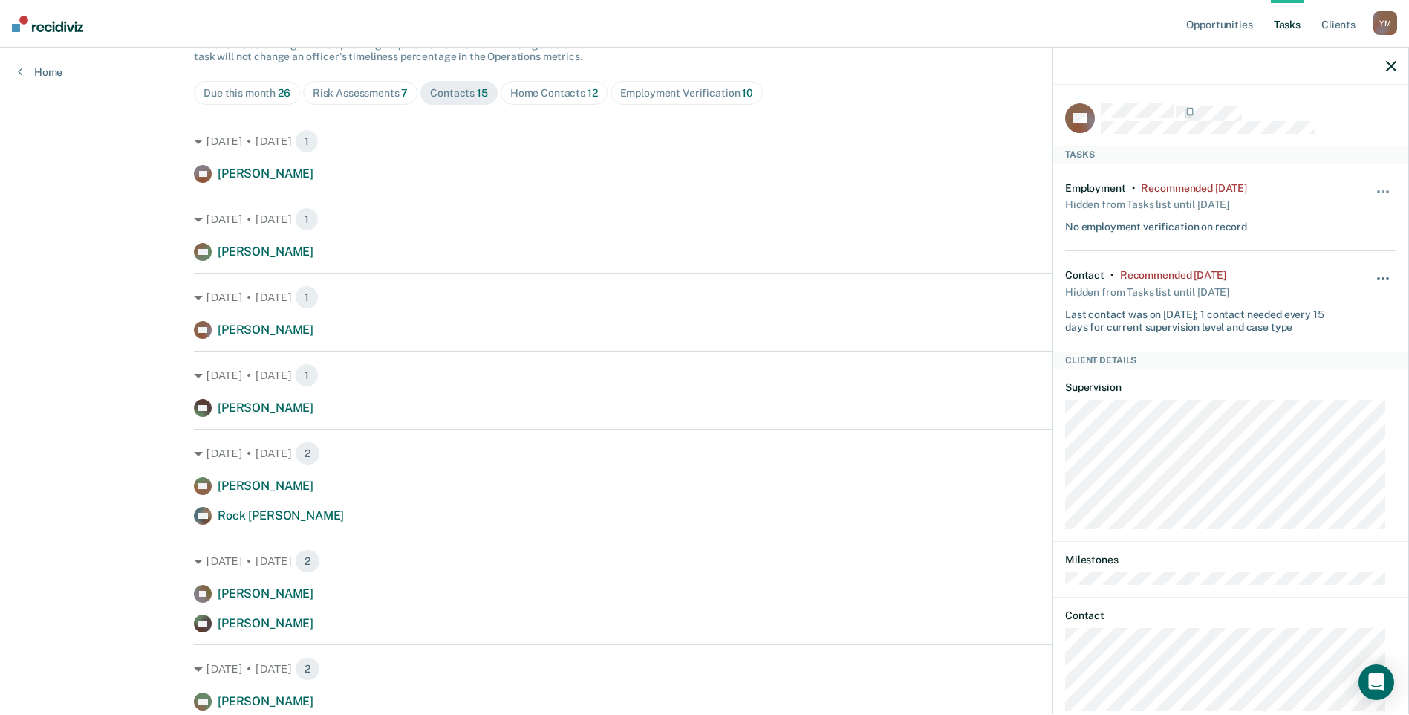
click at [1371, 275] on button "button" at bounding box center [1383, 286] width 25 height 24
click at [1319, 366] on button "30 days" at bounding box center [1342, 374] width 107 height 24
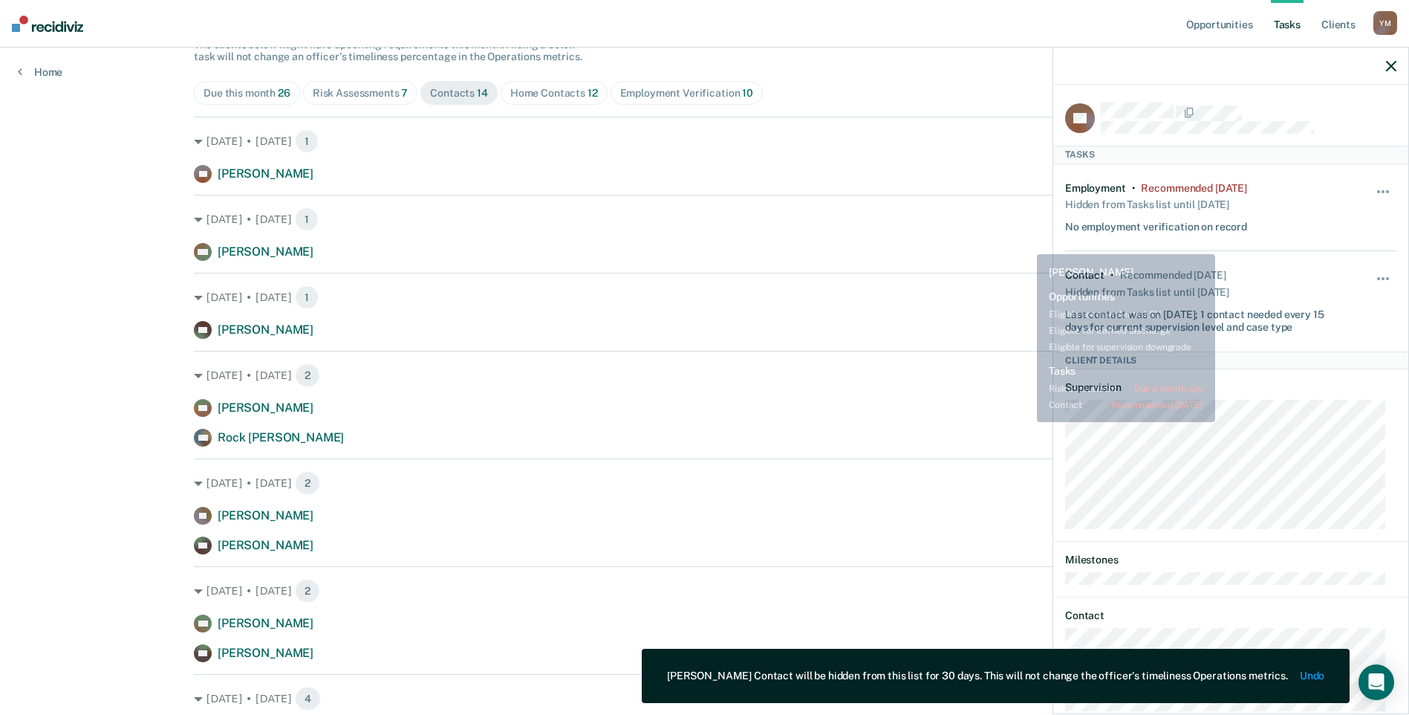
click at [1025, 244] on div "GM George Mccorry Contact recommended 8 days ago" at bounding box center [704, 252] width 1021 height 18
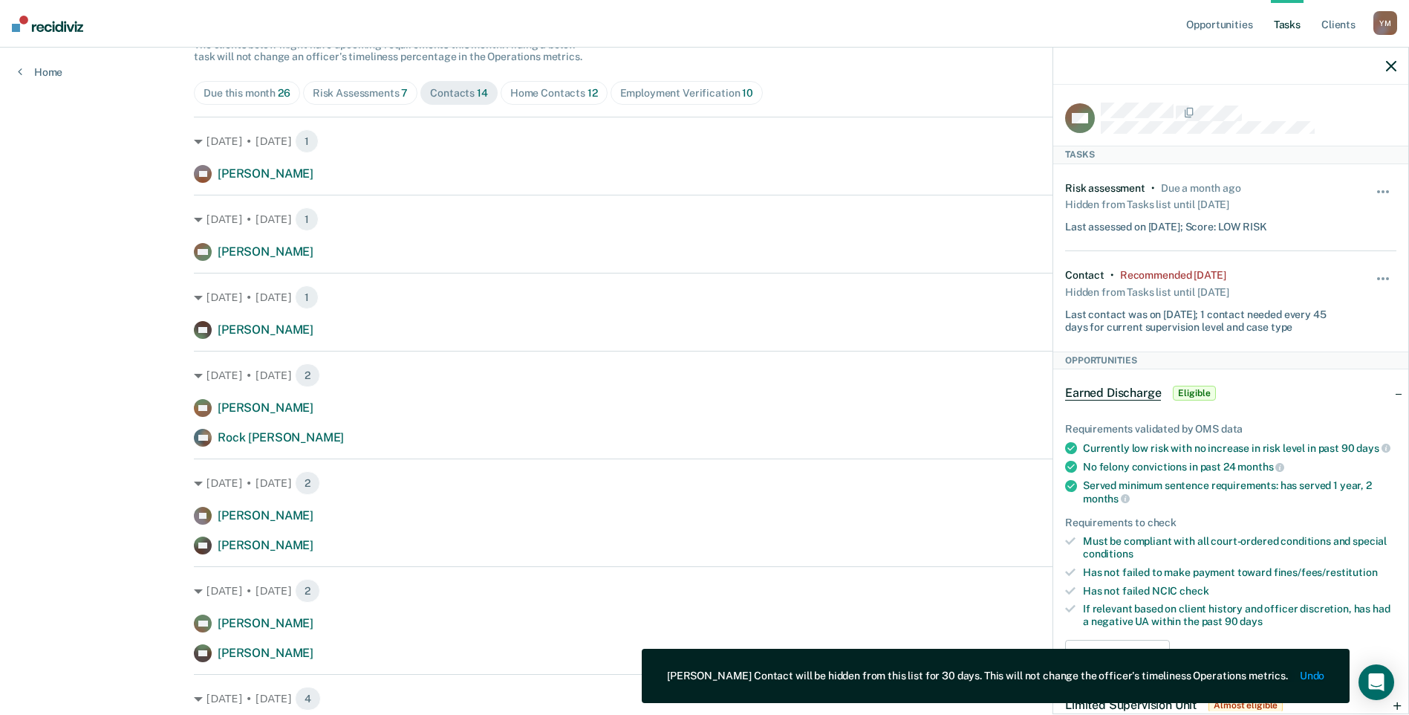
click at [1389, 58] on div at bounding box center [1230, 66] width 355 height 37
click at [1391, 68] on icon "button" at bounding box center [1391, 66] width 10 height 10
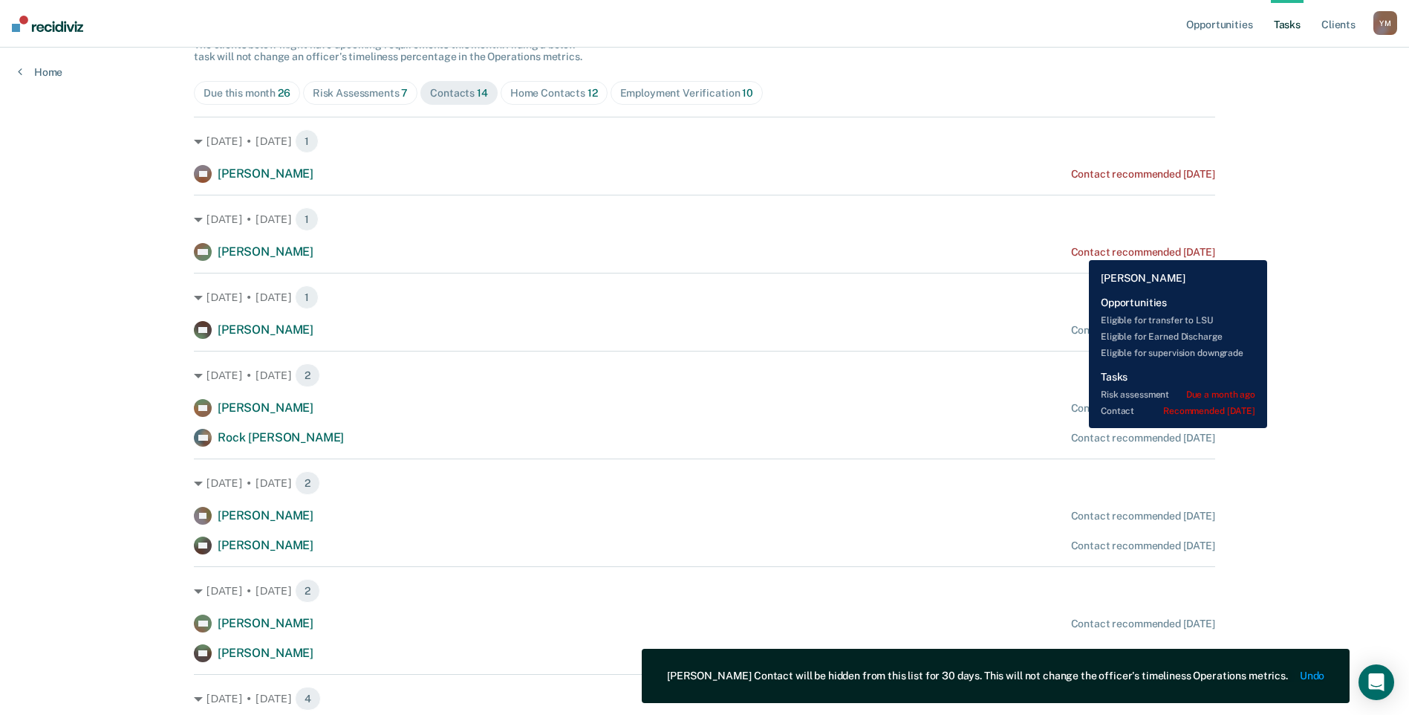
click at [1077, 247] on div "Contact recommended 8 days ago" at bounding box center [1143, 252] width 144 height 13
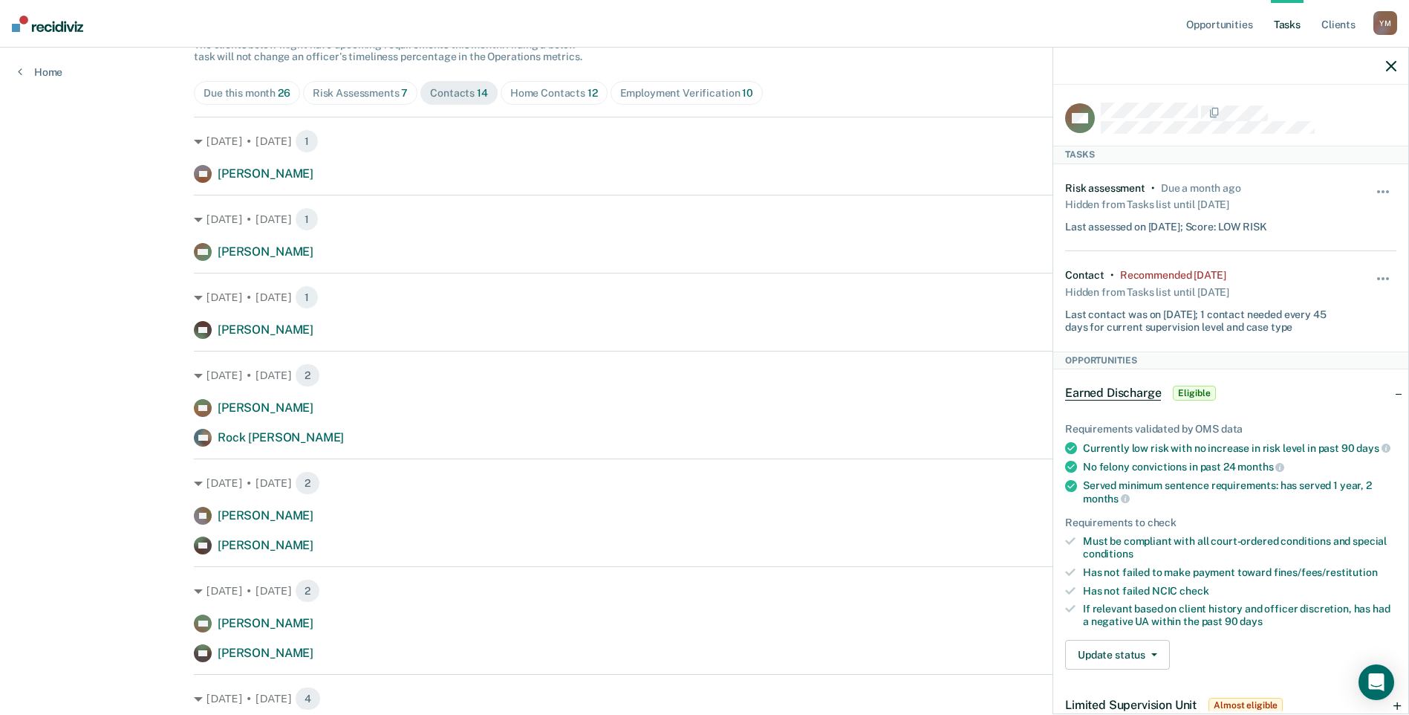
click at [1390, 68] on icon "button" at bounding box center [1391, 66] width 10 height 10
